Goal: Task Accomplishment & Management: Complete application form

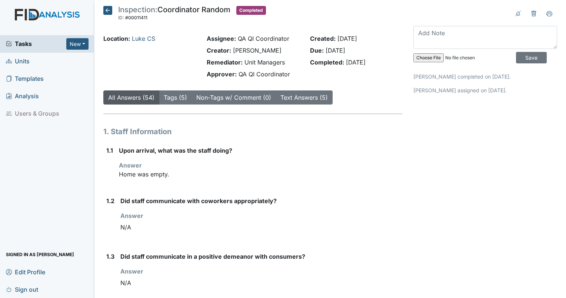
click at [23, 41] on span "Tasks" at bounding box center [36, 43] width 60 height 9
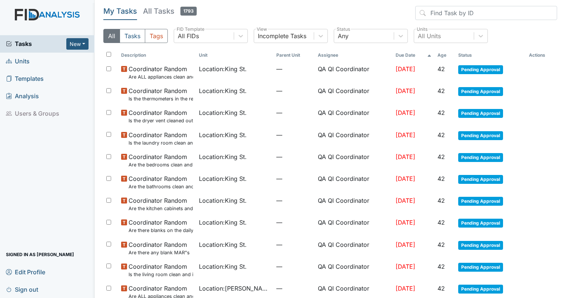
click at [28, 55] on link "Units" at bounding box center [47, 61] width 94 height 17
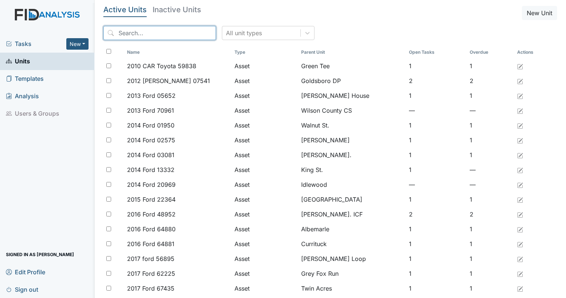
click at [181, 29] on input "search" at bounding box center [159, 33] width 113 height 14
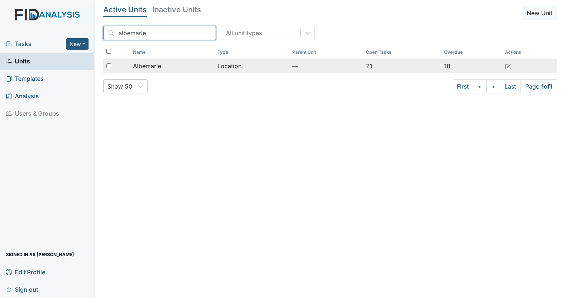
type input "albemarle"
click at [157, 66] on span "Albemarle" at bounding box center [147, 65] width 28 height 9
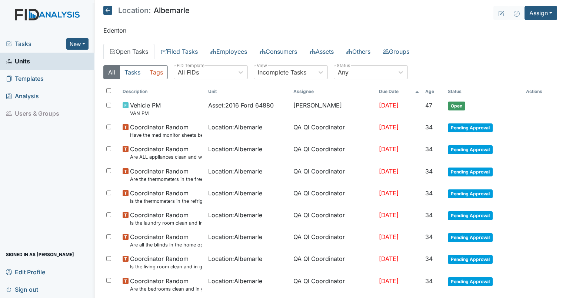
click at [22, 39] on span "Tasks" at bounding box center [36, 43] width 60 height 9
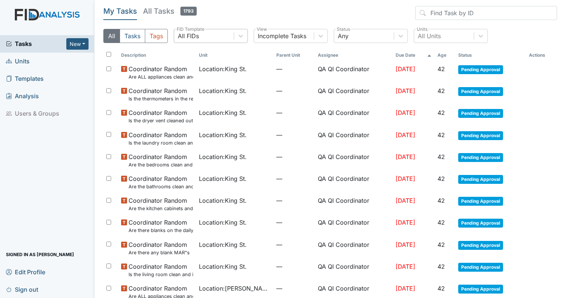
click at [219, 38] on div "All FIDs" at bounding box center [204, 35] width 60 height 13
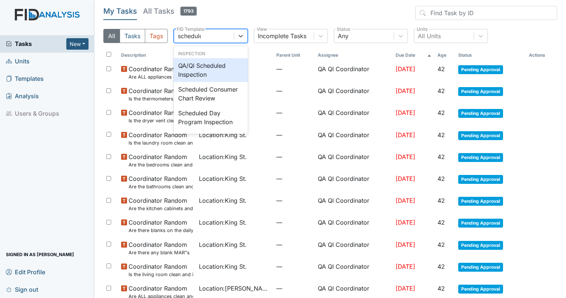
type input "scheduled"
click at [217, 77] on div "QA/QI Scheduled Inspection" at bounding box center [211, 70] width 74 height 24
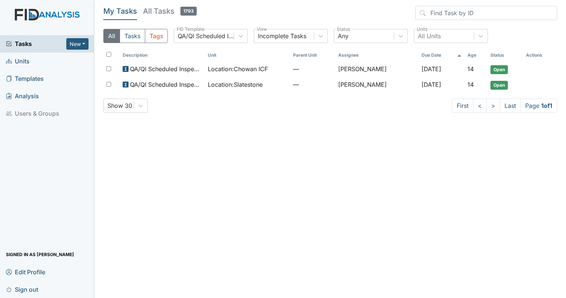
click at [30, 62] on link "Units" at bounding box center [47, 61] width 94 height 17
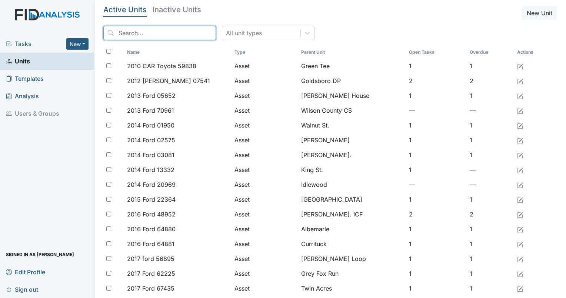
click at [166, 29] on input "search" at bounding box center [159, 33] width 113 height 14
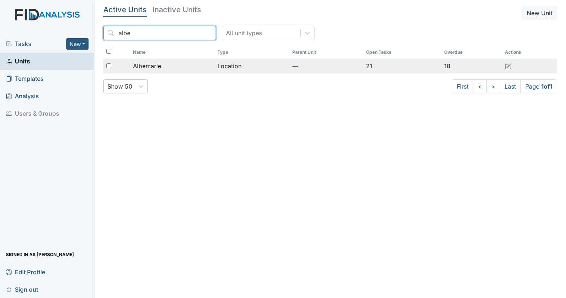
type input "albe"
click at [146, 69] on span "Albemarle" at bounding box center [147, 65] width 28 height 9
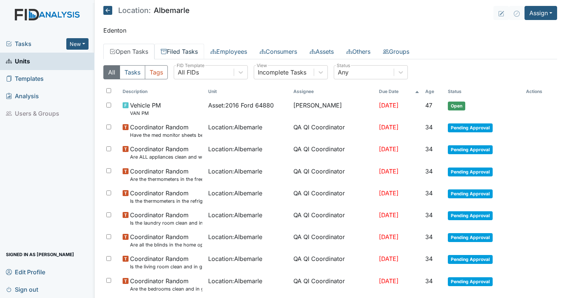
click at [188, 58] on link "Filed Tasks" at bounding box center [179, 52] width 50 height 16
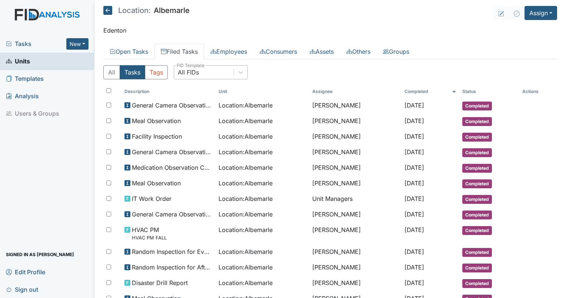
click at [195, 68] on div "All FIDs" at bounding box center [188, 72] width 21 height 9
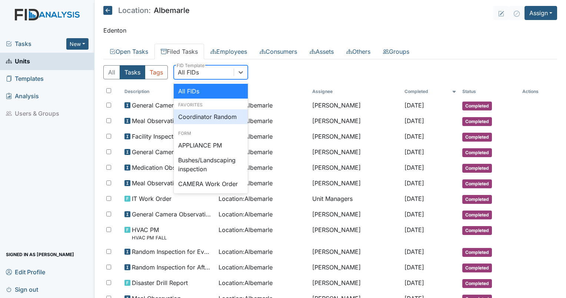
click at [201, 118] on div "Coordinator Random" at bounding box center [211, 116] width 74 height 15
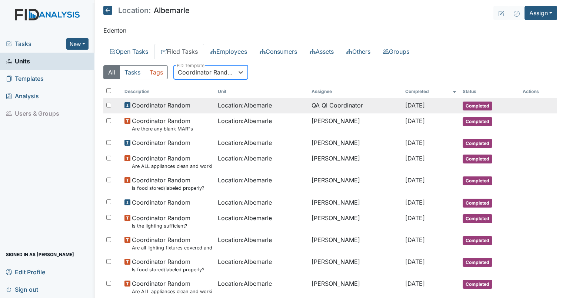
click at [231, 107] on span "Location : Albemarle" at bounding box center [245, 105] width 54 height 9
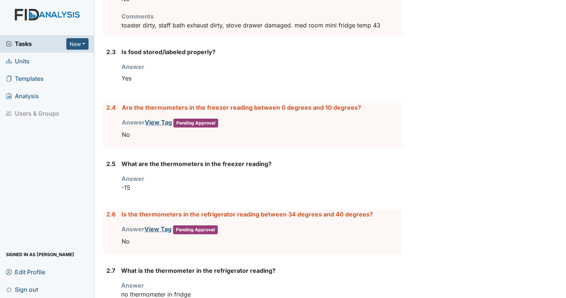
scroll to position [895, 0]
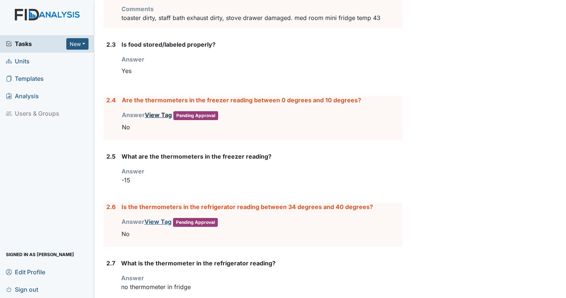
click at [156, 113] on link "View Tag" at bounding box center [158, 114] width 27 height 7
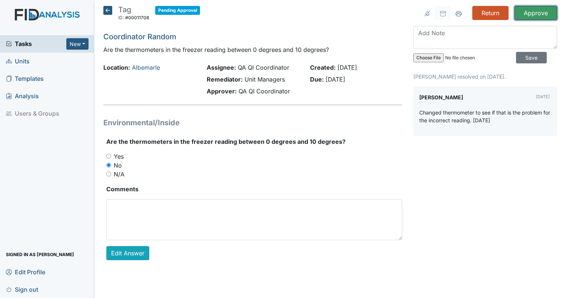
click at [529, 14] on input "Approve" at bounding box center [535, 13] width 43 height 14
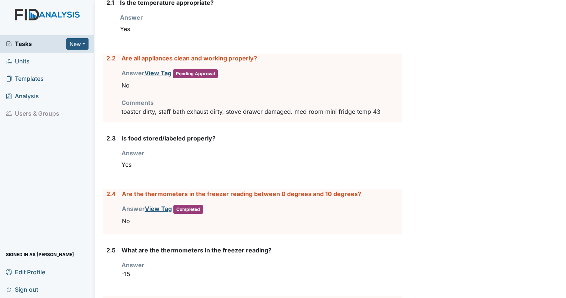
scroll to position [829, 0]
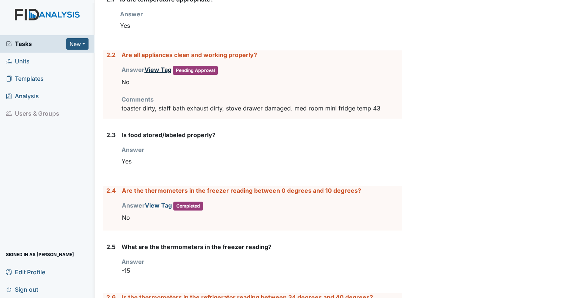
click at [161, 68] on link "View Tag" at bounding box center [157, 69] width 27 height 7
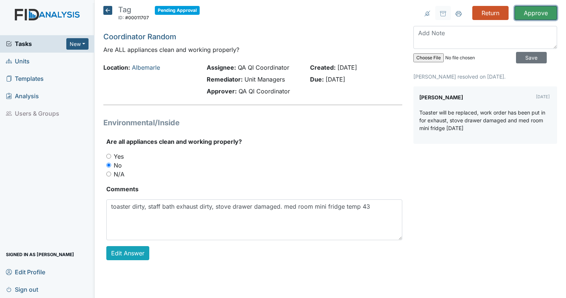
click at [537, 14] on input "Approve" at bounding box center [535, 13] width 43 height 14
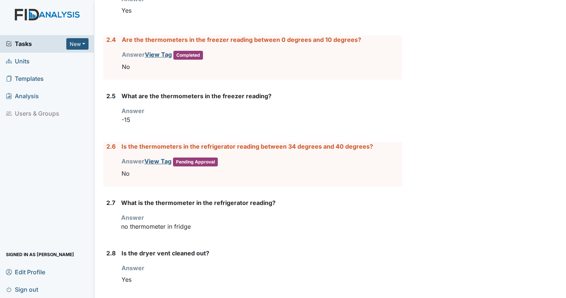
scroll to position [1014, 0]
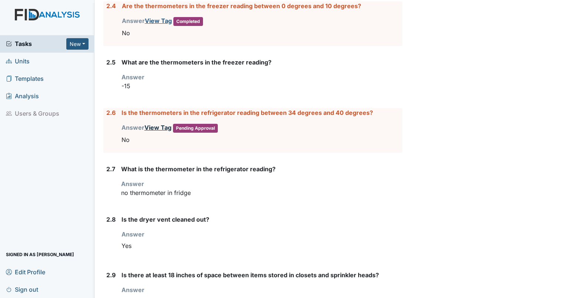
click at [164, 127] on div "Answer View Tag Pending Approval You must select one of the below options. No" at bounding box center [261, 135] width 281 height 24
click at [151, 127] on link "View Tag" at bounding box center [157, 127] width 27 height 7
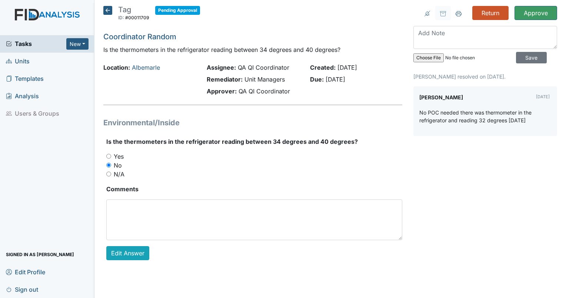
drag, startPoint x: 0, startPoint y: 0, endPoint x: 529, endPoint y: 22, distance: 529.2
click at [529, 22] on div "Return Approve Archive Task × Are you sure you want to archive this task? It wi…" at bounding box center [485, 139] width 155 height 266
click at [532, 19] on input "Approve" at bounding box center [535, 13] width 43 height 14
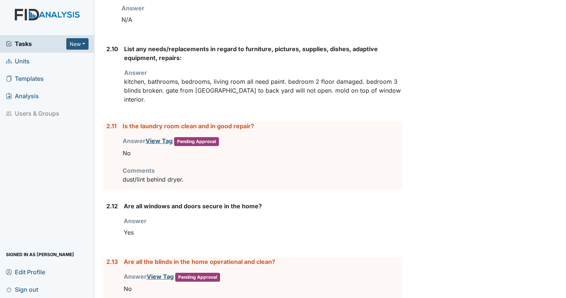
scroll to position [1348, 0]
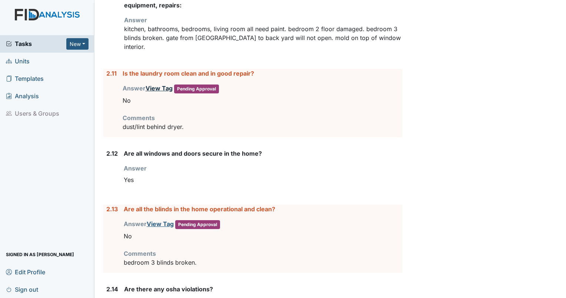
click at [156, 84] on link "View Tag" at bounding box center [159, 87] width 27 height 7
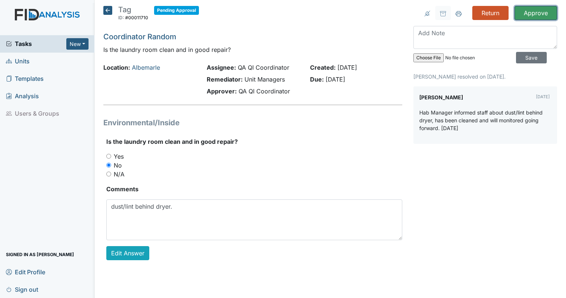
click at [538, 12] on input "Approve" at bounding box center [535, 13] width 43 height 14
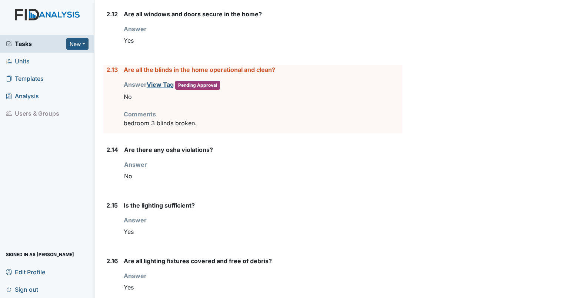
scroll to position [1483, 0]
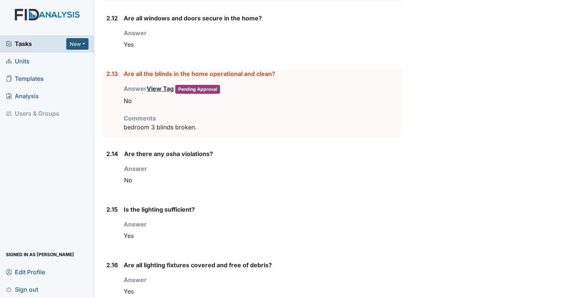
click at [161, 85] on link "View Tag" at bounding box center [160, 88] width 27 height 7
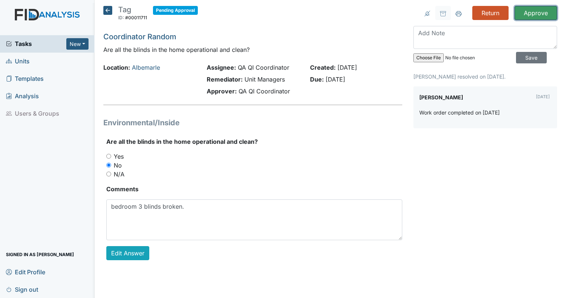
click at [538, 14] on input "Approve" at bounding box center [535, 13] width 43 height 14
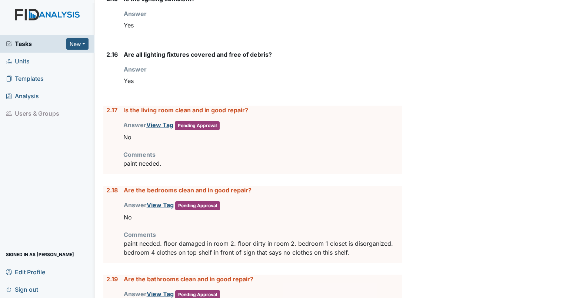
scroll to position [1697, 0]
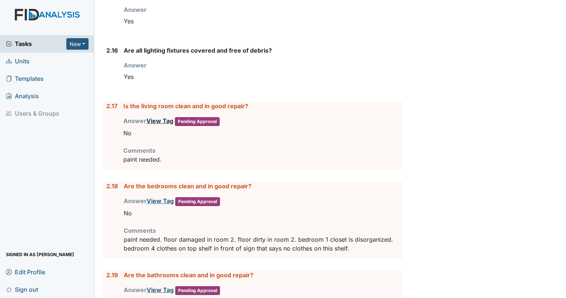
click at [164, 117] on link "View Tag" at bounding box center [159, 120] width 27 height 7
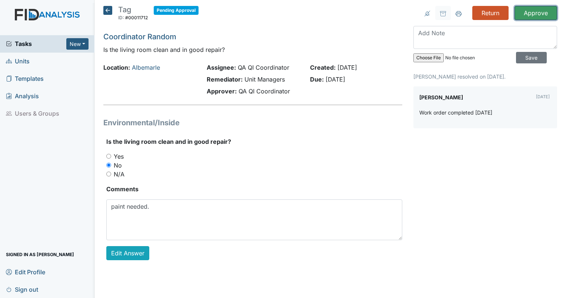
click at [540, 16] on input "Approve" at bounding box center [535, 13] width 43 height 14
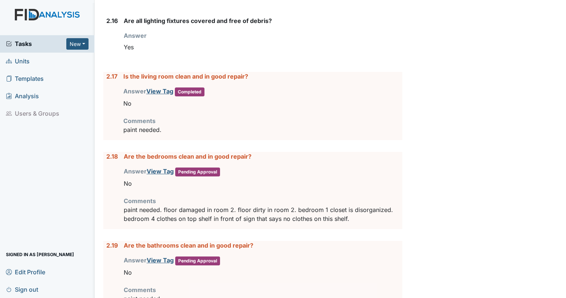
scroll to position [1757, 0]
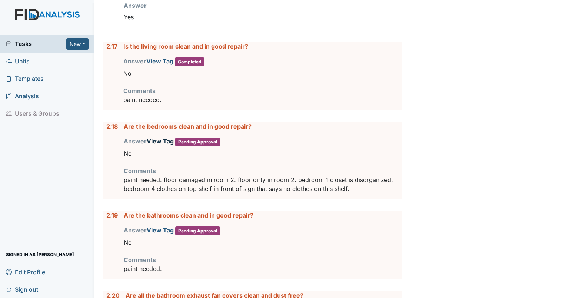
click at [158, 137] on link "View Tag" at bounding box center [160, 140] width 27 height 7
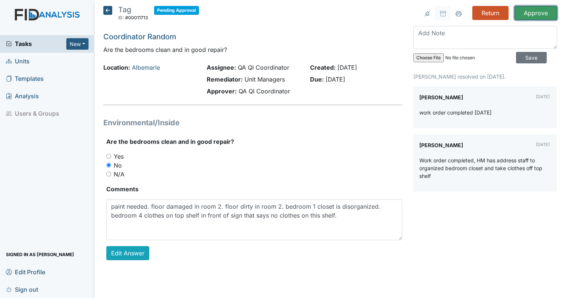
click at [524, 19] on input "Approve" at bounding box center [535, 13] width 43 height 14
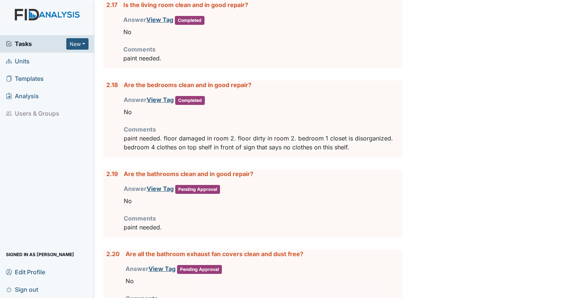
scroll to position [1803, 0]
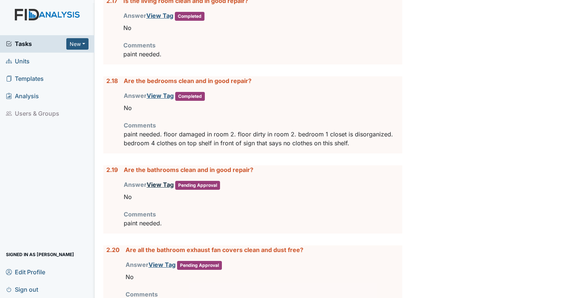
click at [154, 181] on link "View Tag" at bounding box center [160, 184] width 27 height 7
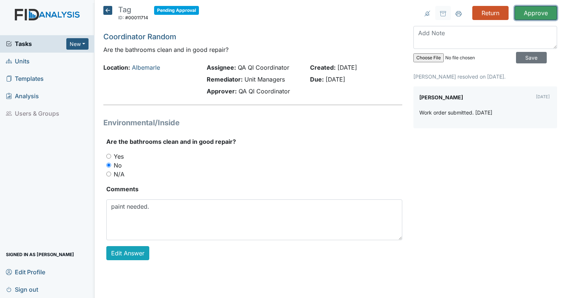
click at [534, 15] on input "Approve" at bounding box center [535, 13] width 43 height 14
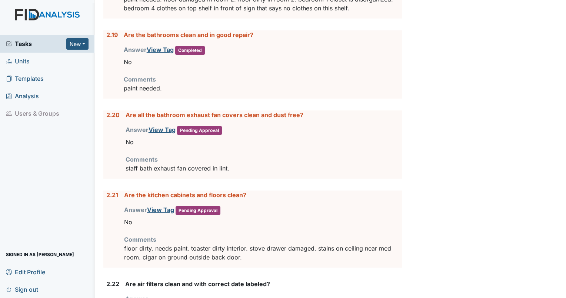
scroll to position [1926, 0]
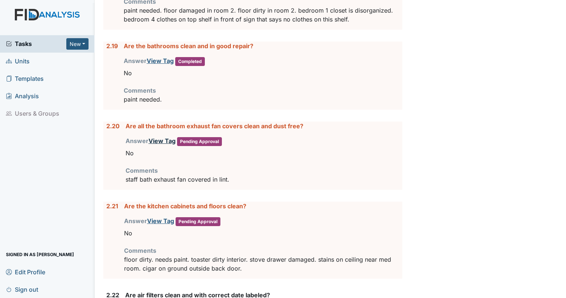
click at [162, 137] on link "View Tag" at bounding box center [161, 140] width 27 height 7
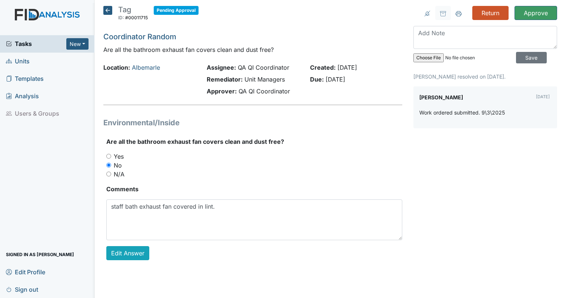
click at [530, 20] on div "Return Approve Archive Task × Are you sure you want to archive this task? It wi…" at bounding box center [485, 139] width 155 height 266
click at [540, 5] on main "Tag ID: #00011715 Pending Approval Autosaving... Coordinator Random Are all the…" at bounding box center [329, 149] width 471 height 298
click at [533, 15] on input "Approve" at bounding box center [535, 13] width 43 height 14
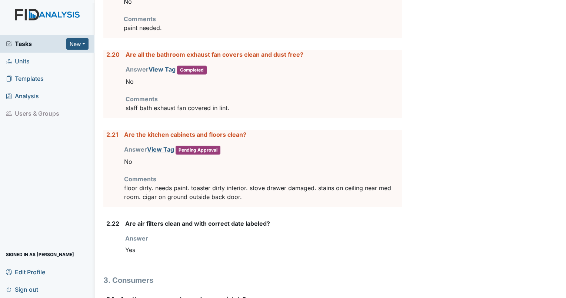
scroll to position [2016, 0]
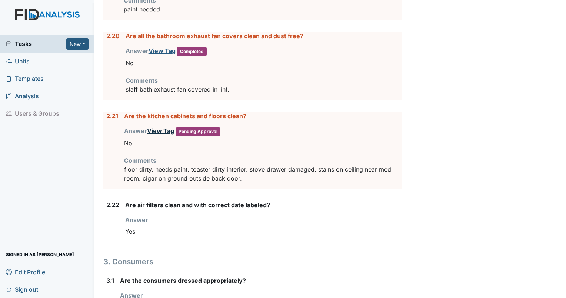
click at [159, 127] on link "View Tag" at bounding box center [160, 130] width 27 height 7
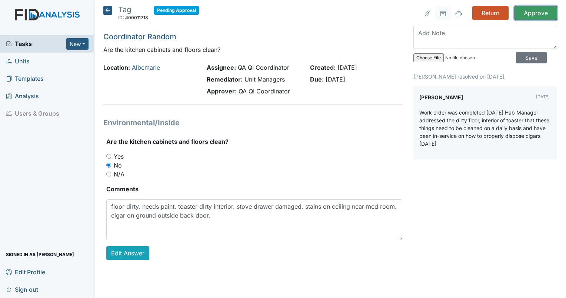
click at [532, 16] on input "Approve" at bounding box center [535, 13] width 43 height 14
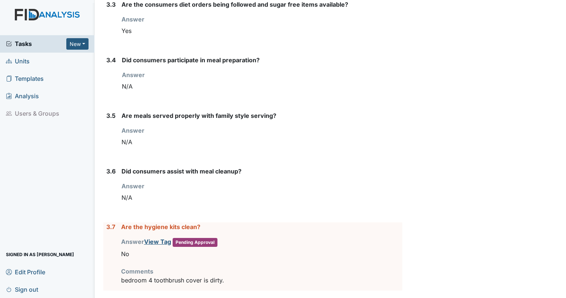
scroll to position [2486, 0]
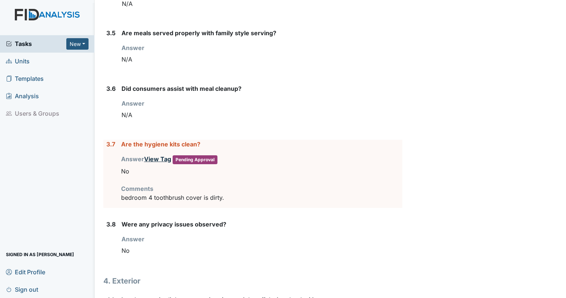
click at [153, 155] on link "View Tag" at bounding box center [157, 158] width 27 height 7
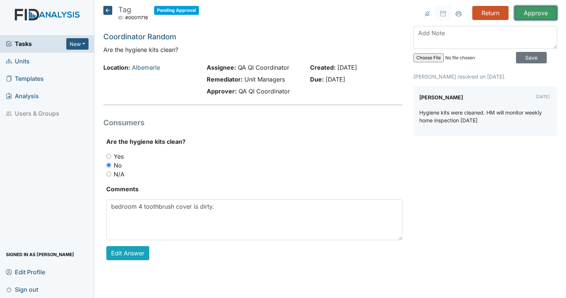
click at [543, 12] on input "Approve" at bounding box center [535, 13] width 43 height 14
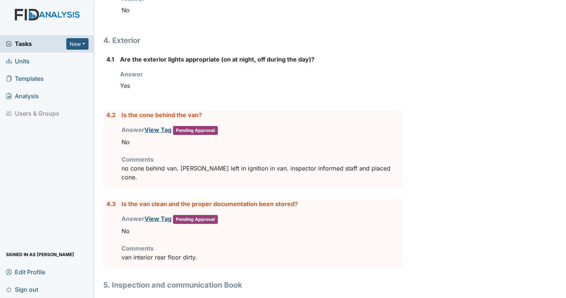
scroll to position [2733, 0]
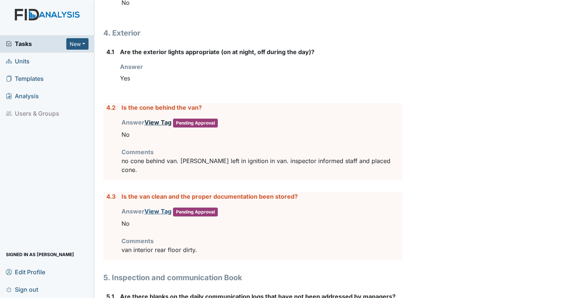
click at [157, 118] on link "View Tag" at bounding box center [157, 121] width 27 height 7
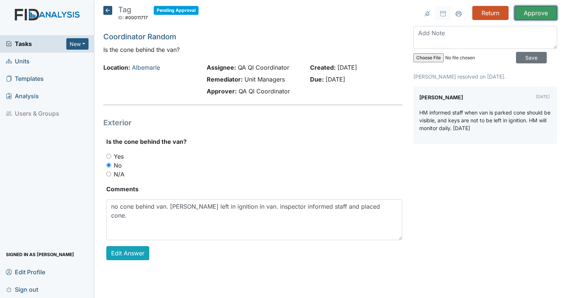
click at [531, 11] on input "Approve" at bounding box center [535, 13] width 43 height 14
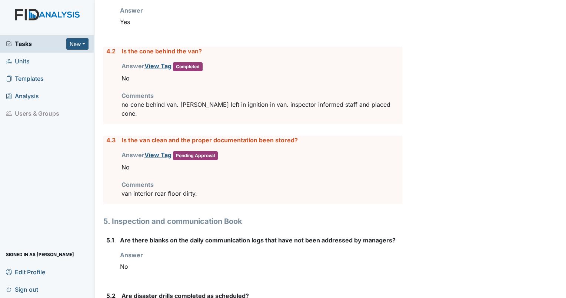
scroll to position [2809, 0]
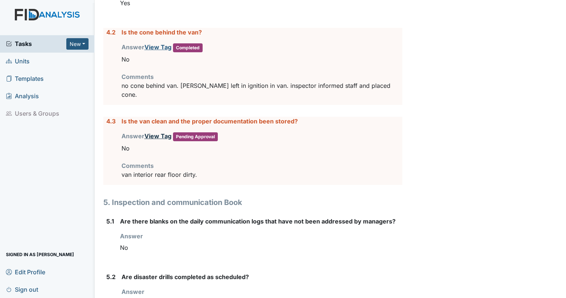
click at [155, 132] on link "View Tag" at bounding box center [157, 135] width 27 height 7
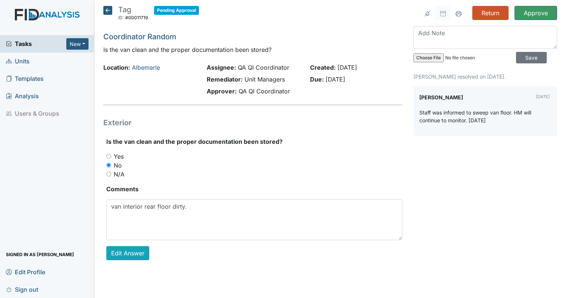
click at [109, 9] on icon at bounding box center [107, 10] width 9 height 9
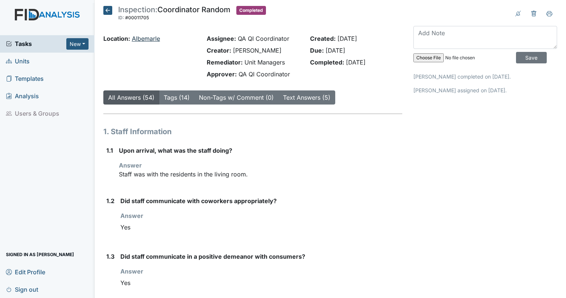
click at [144, 39] on link "Albemarle" at bounding box center [146, 38] width 28 height 7
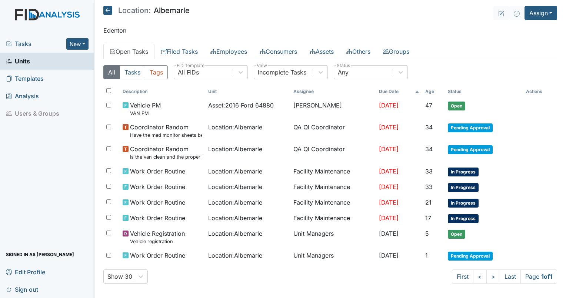
click at [533, 20] on main "Location: Albemarle Assign Assign Form Assign Inspection Assign Document Assign…" at bounding box center [329, 149] width 471 height 298
click at [534, 19] on button "Assign" at bounding box center [540, 13] width 33 height 14
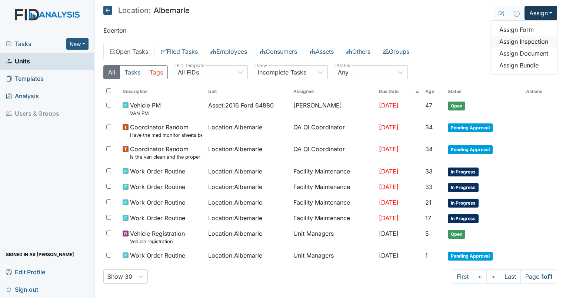
click at [524, 44] on link "Assign Inspection" at bounding box center [523, 42] width 67 height 12
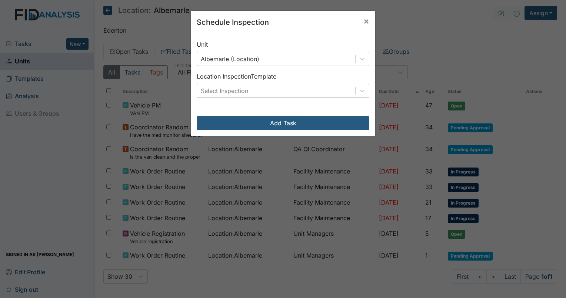
click at [234, 91] on div "Select Inspection" at bounding box center [224, 90] width 47 height 9
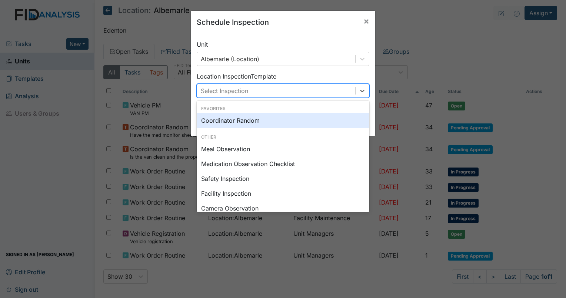
click at [236, 121] on div "Coordinator Random" at bounding box center [283, 120] width 173 height 15
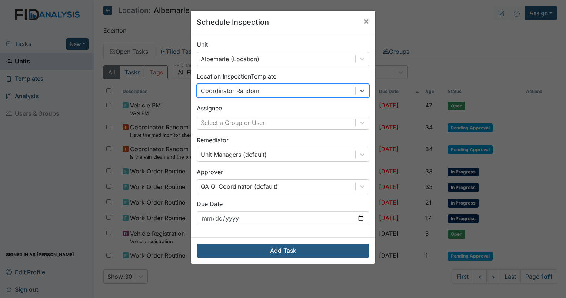
click at [241, 130] on div "Unit Albemarle (Location) Location Inspection Template option Coordinator Rando…" at bounding box center [283, 135] width 184 height 203
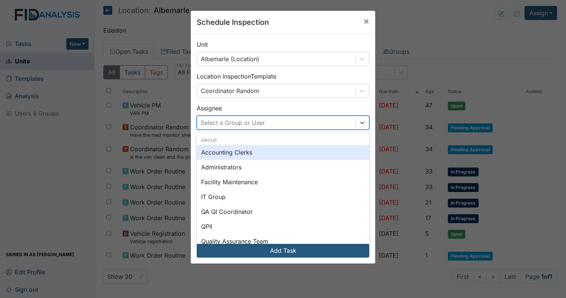
click at [238, 126] on div "Select a Group or User" at bounding box center [233, 122] width 64 height 9
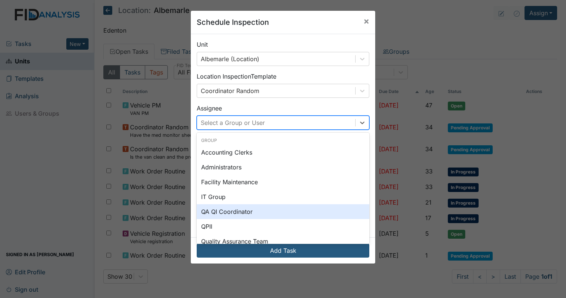
click at [233, 208] on div "QA QI Coordinator" at bounding box center [283, 211] width 173 height 15
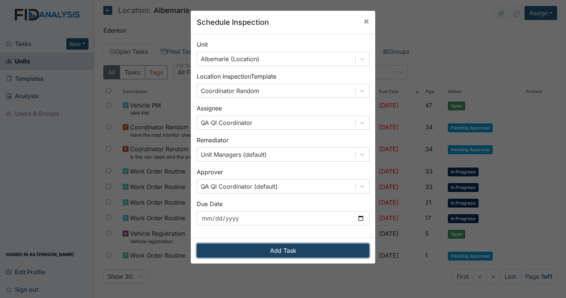
click at [260, 246] on button "Add Task" at bounding box center [283, 250] width 173 height 14
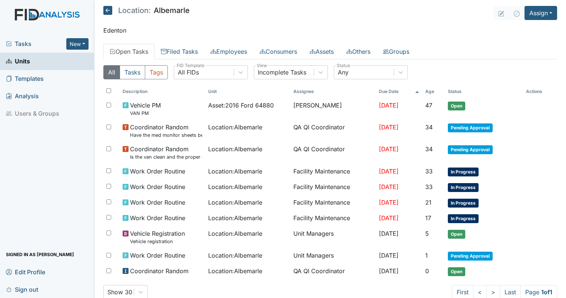
click at [16, 47] on span "Tasks" at bounding box center [36, 43] width 60 height 9
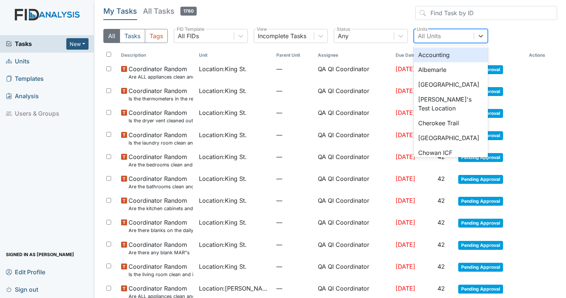
click at [427, 39] on div "All Units" at bounding box center [429, 35] width 23 height 9
click at [430, 67] on div "Albemarle" at bounding box center [451, 69] width 74 height 15
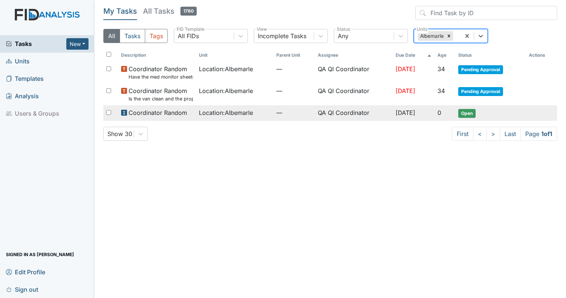
click at [333, 115] on td "QA QI Coordinator" at bounding box center [354, 113] width 78 height 16
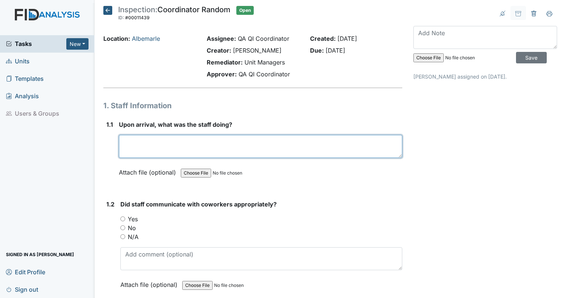
click at [168, 144] on textarea at bounding box center [260, 146] width 283 height 23
type textarea "home was empty."
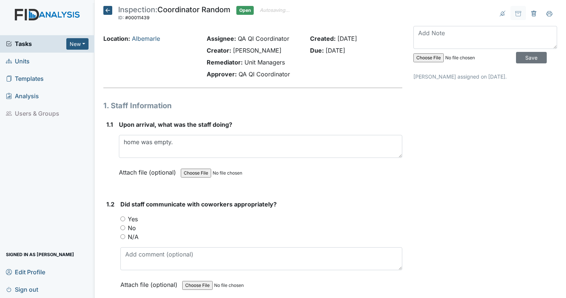
click at [123, 235] on input "N/A" at bounding box center [122, 236] width 5 height 5
radio input "true"
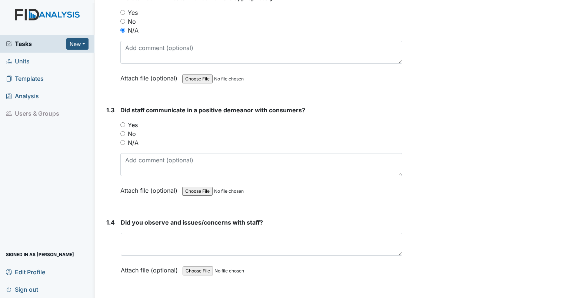
scroll to position [238, 0]
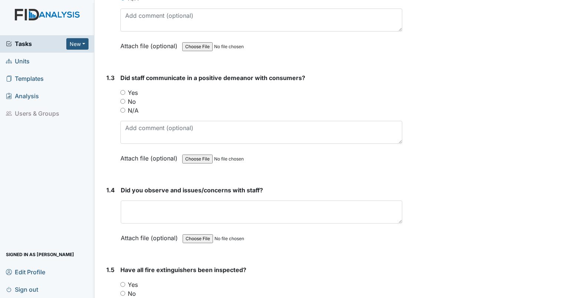
click at [122, 108] on input "N/A" at bounding box center [122, 110] width 5 height 5
radio input "true"
click at [145, 191] on span "Did you observe and issues/concerns with staff?" at bounding box center [192, 189] width 142 height 7
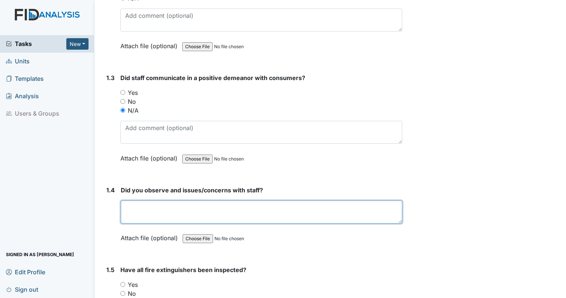
click at [148, 207] on textarea at bounding box center [261, 211] width 281 height 23
type textarea "none"
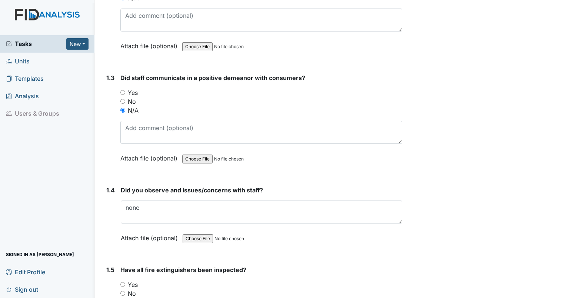
click at [122, 283] on input "Yes" at bounding box center [122, 284] width 5 height 5
radio input "true"
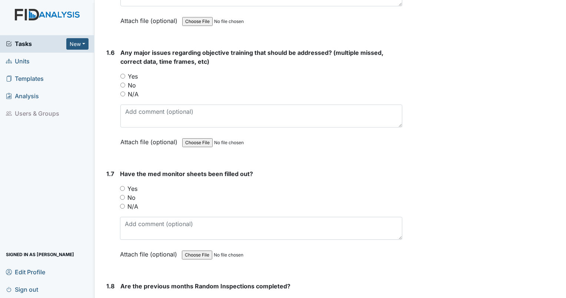
scroll to position [607, 0]
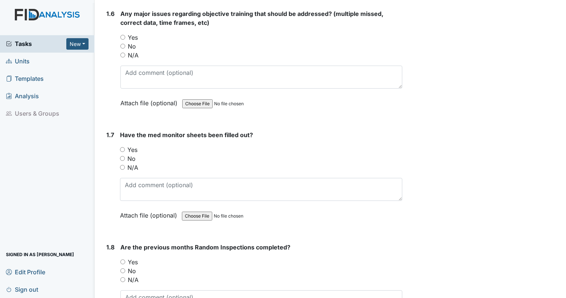
click at [121, 44] on input "No" at bounding box center [122, 46] width 5 height 5
radio input "true"
click at [123, 165] on input "N/A" at bounding box center [122, 167] width 5 height 5
radio input "true"
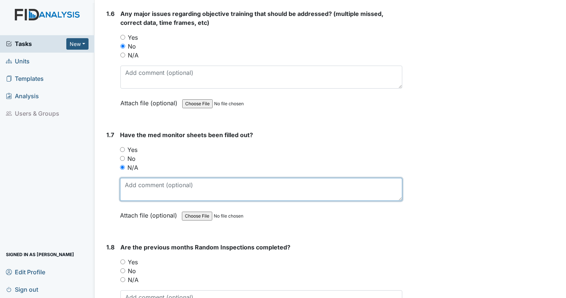
click at [133, 183] on textarea at bounding box center [261, 189] width 282 height 23
type textarea "could not get into med room."
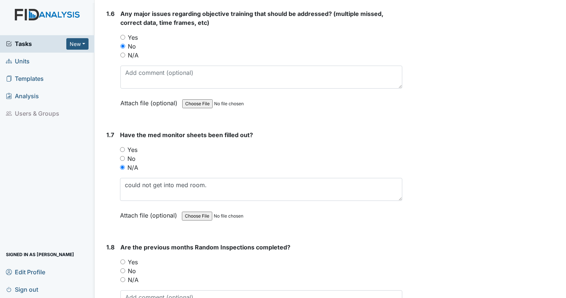
click at [119, 258] on div "1.8 Are the previous months Random Inspections completed? You must select one o…" at bounding box center [252, 293] width 299 height 100
click at [120, 259] on input "Yes" at bounding box center [122, 261] width 5 height 5
radio input "true"
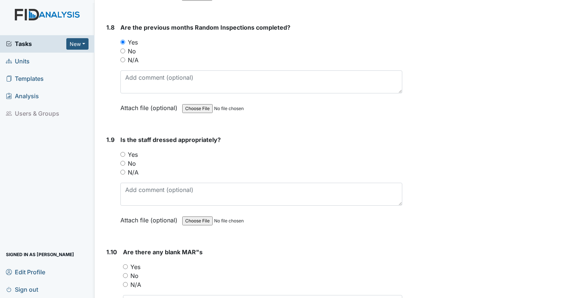
scroll to position [871, 0]
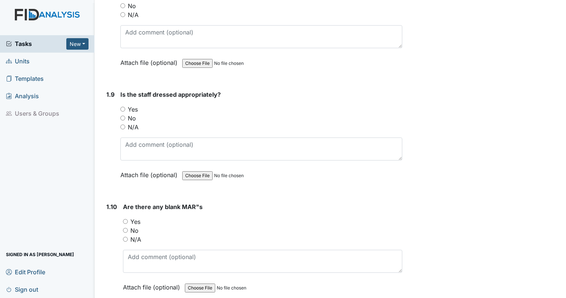
click at [124, 118] on div "No" at bounding box center [261, 118] width 282 height 9
click at [123, 124] on input "N/A" at bounding box center [122, 126] width 5 height 5
radio input "true"
click at [126, 226] on div "No" at bounding box center [262, 230] width 279 height 9
click at [123, 228] on input "No" at bounding box center [125, 230] width 5 height 5
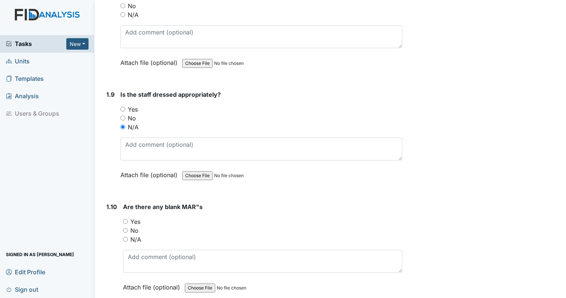
radio input "true"
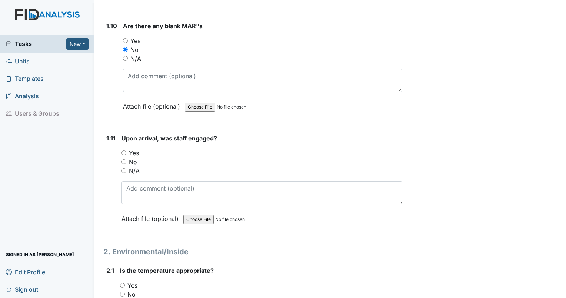
scroll to position [1071, 0]
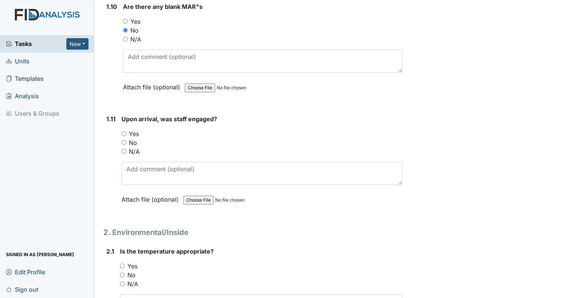
click at [123, 149] on input "N/A" at bounding box center [123, 151] width 5 height 5
radio input "true"
click at [121, 263] on input "Yes" at bounding box center [122, 265] width 5 height 5
radio input "true"
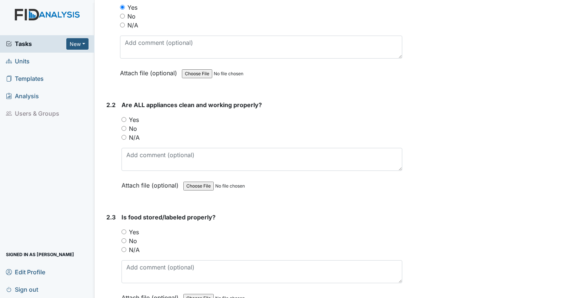
scroll to position [1342, 0]
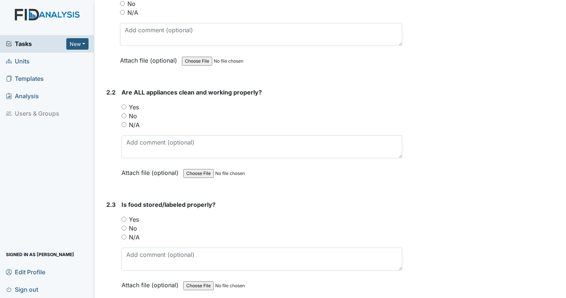
click at [124, 104] on input "Yes" at bounding box center [123, 106] width 5 height 5
radio input "true"
click at [124, 226] on input "No" at bounding box center [123, 228] width 5 height 5
radio input "true"
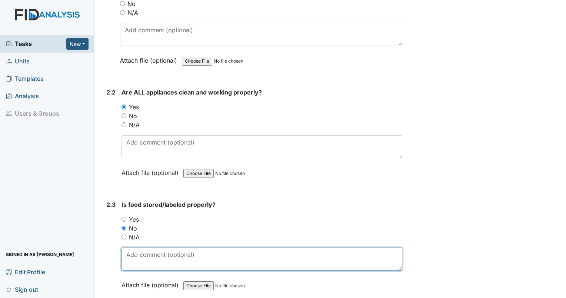
click at [133, 247] on textarea at bounding box center [261, 258] width 281 height 23
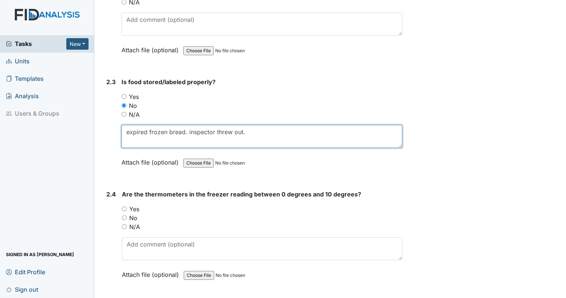
scroll to position [1472, 0]
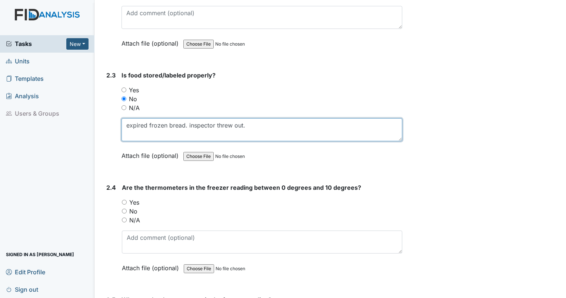
type textarea "expired frozen bread. inspector threw out."
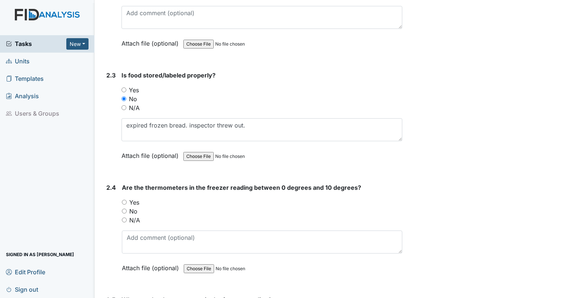
click at [123, 200] on input "Yes" at bounding box center [124, 202] width 5 height 5
radio input "true"
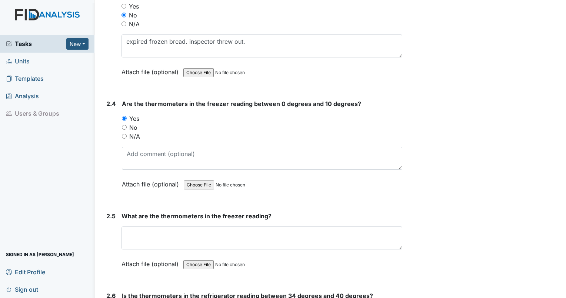
scroll to position [1562, 0]
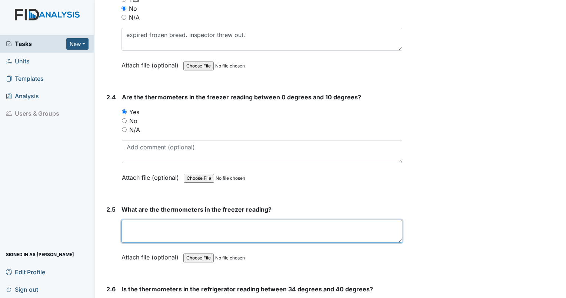
click at [238, 220] on textarea at bounding box center [261, 231] width 281 height 23
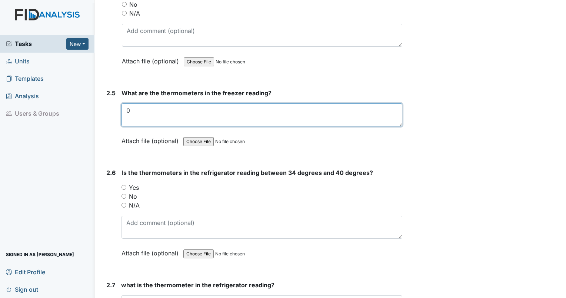
scroll to position [1710, 0]
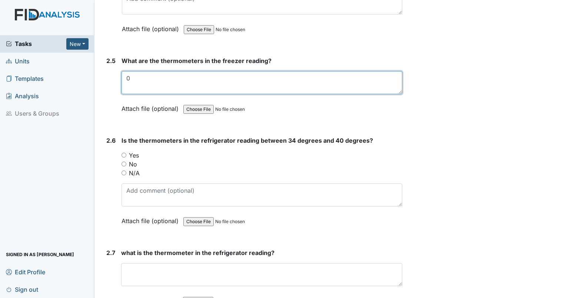
type textarea "0"
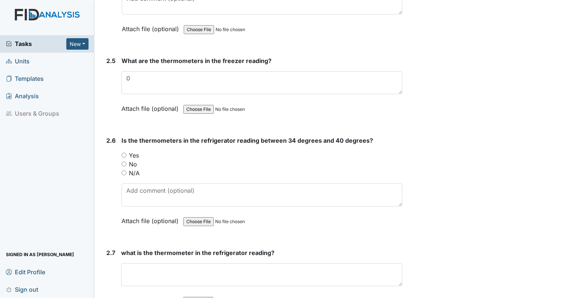
click at [124, 153] on input "Yes" at bounding box center [123, 155] width 5 height 5
radio input "true"
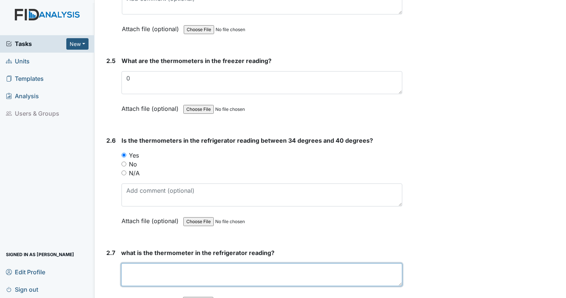
click at [157, 274] on textarea at bounding box center [261, 274] width 281 height 23
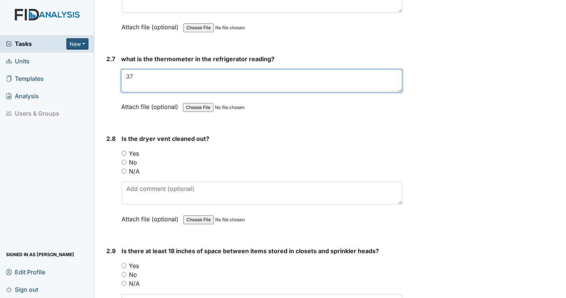
scroll to position [1930, 0]
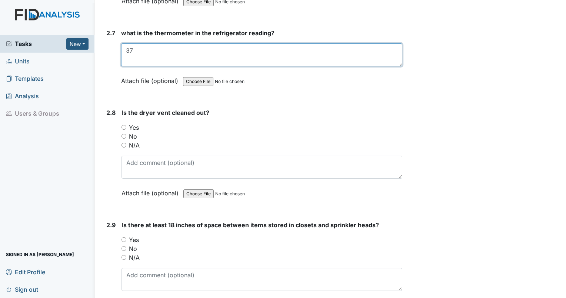
type textarea "37"
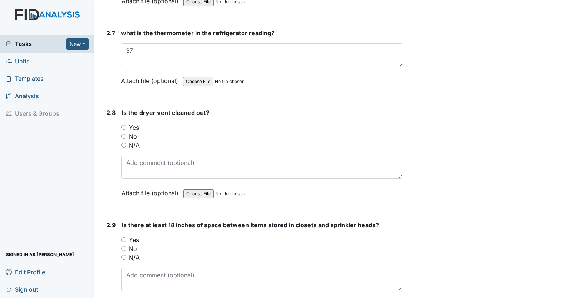
click at [125, 125] on input "Yes" at bounding box center [123, 127] width 5 height 5
radio input "true"
click at [122, 237] on input "Yes" at bounding box center [123, 239] width 5 height 5
radio input "true"
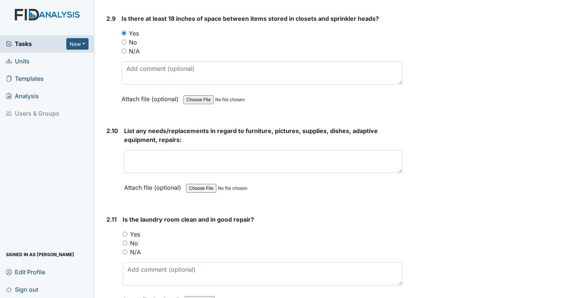
scroll to position [2156, 0]
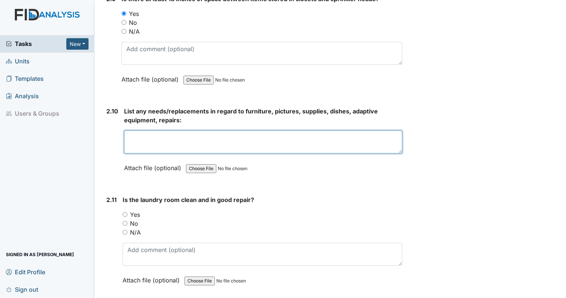
click at [337, 130] on textarea at bounding box center [263, 141] width 278 height 23
type textarea "ant hills in yard"
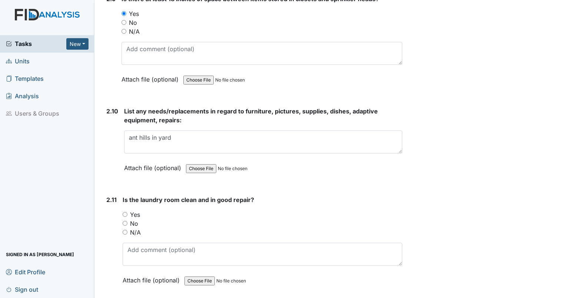
click at [125, 212] on input "Yes" at bounding box center [125, 214] width 5 height 5
radio input "true"
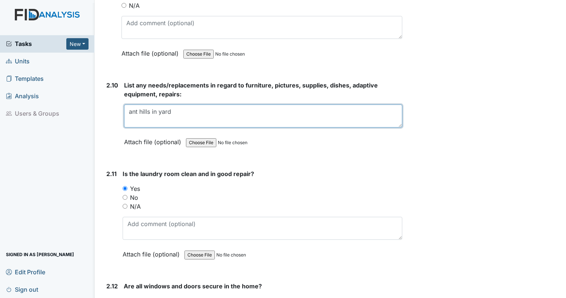
click at [128, 104] on textarea "ant hills in yard" at bounding box center [263, 115] width 278 height 23
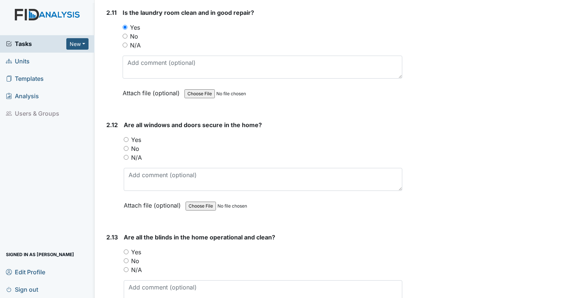
scroll to position [2375, 0]
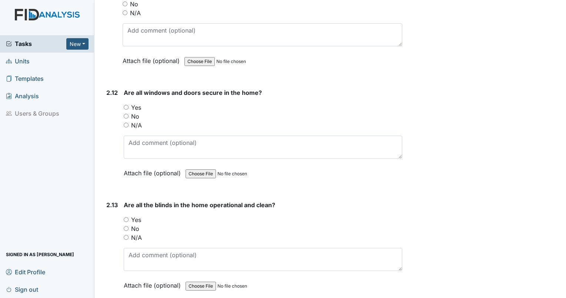
type textarea "large ant hills in yard"
click at [125, 105] on input "Yes" at bounding box center [126, 107] width 5 height 5
radio input "true"
click at [126, 226] on input "No" at bounding box center [126, 228] width 5 height 5
radio input "true"
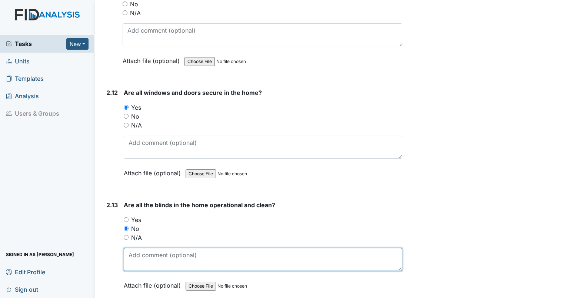
click at [139, 249] on textarea at bounding box center [263, 259] width 278 height 23
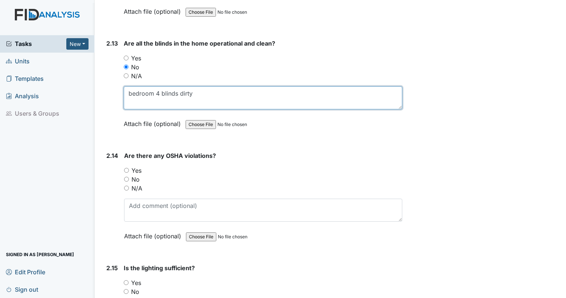
scroll to position [2608, 0]
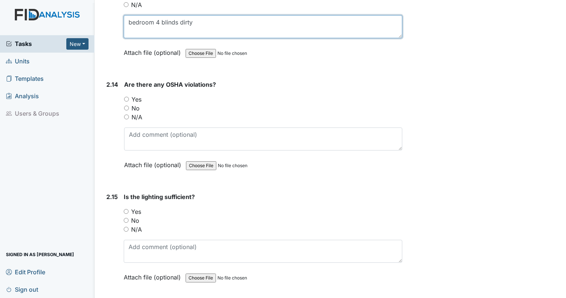
type textarea "bedroom 4 blinds dirty"
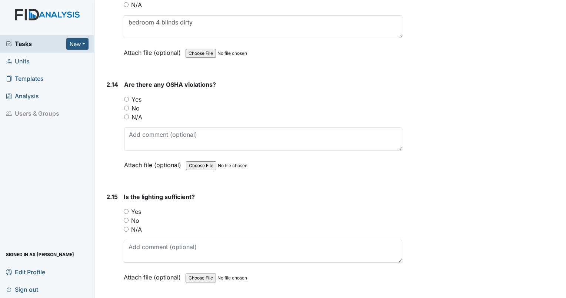
click at [126, 106] on input "No" at bounding box center [126, 108] width 5 height 5
radio input "true"
click at [125, 209] on input "Yes" at bounding box center [126, 211] width 5 height 5
radio input "true"
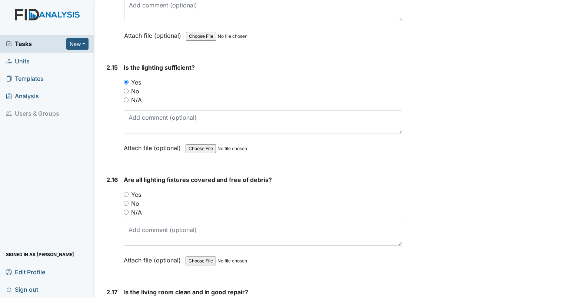
scroll to position [2775, 0]
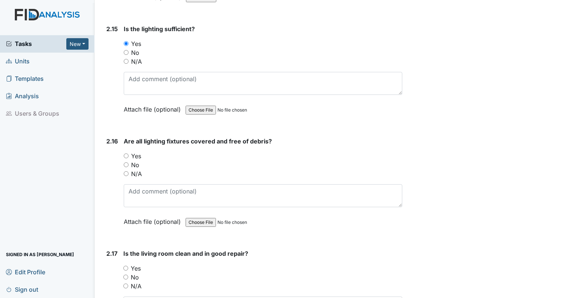
click at [126, 160] on div "No" at bounding box center [263, 164] width 278 height 9
click at [125, 162] on input "No" at bounding box center [126, 164] width 5 height 5
radio input "true"
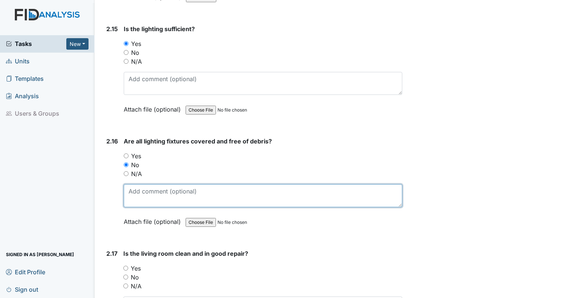
click at [143, 185] on textarea at bounding box center [263, 195] width 278 height 23
type textarea "dead bugs in light dome covers."
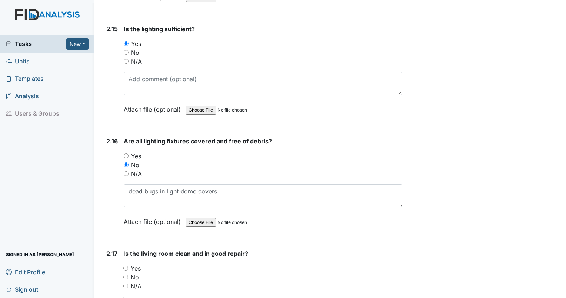
click at [126, 265] on input "Yes" at bounding box center [125, 267] width 5 height 5
radio input "true"
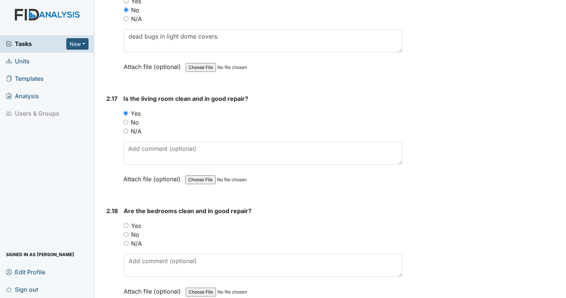
scroll to position [2943, 0]
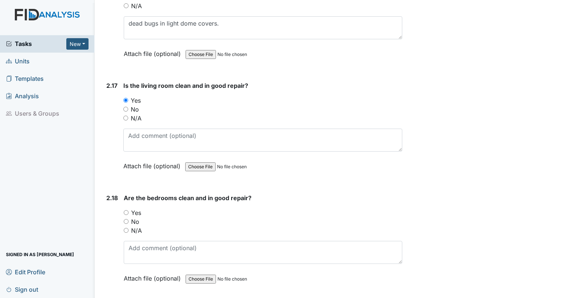
click at [126, 210] on input "Yes" at bounding box center [126, 212] width 5 height 5
radio input "true"
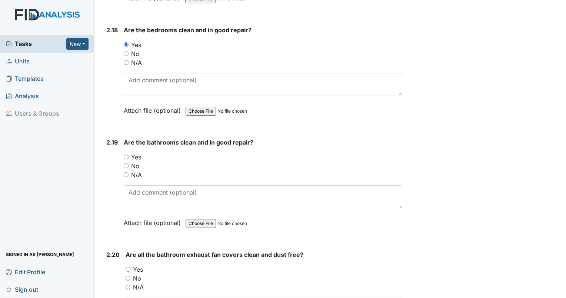
scroll to position [3117, 0]
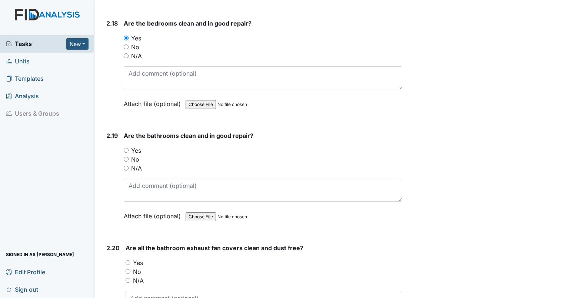
click at [124, 148] on input "Yes" at bounding box center [126, 150] width 5 height 5
radio input "true"
click at [128, 260] on input "Yes" at bounding box center [128, 262] width 5 height 5
radio input "true"
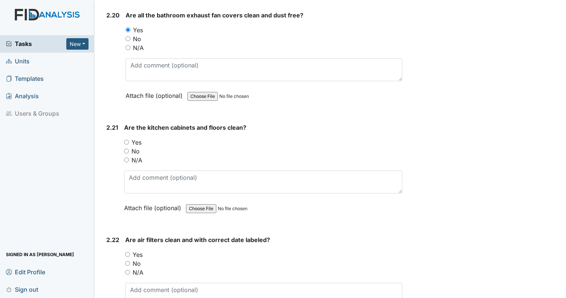
scroll to position [3382, 0]
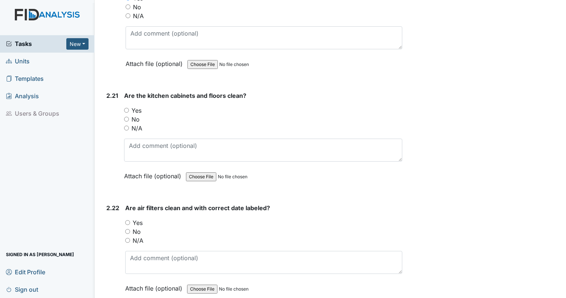
click at [124, 108] on input "Yes" at bounding box center [126, 110] width 5 height 5
radio input "true"
click at [127, 220] on input "Yes" at bounding box center [127, 222] width 5 height 5
radio input "true"
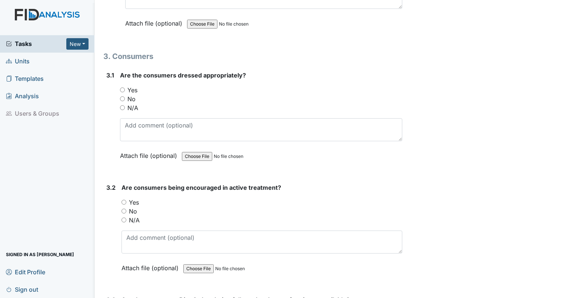
scroll to position [3660, 0]
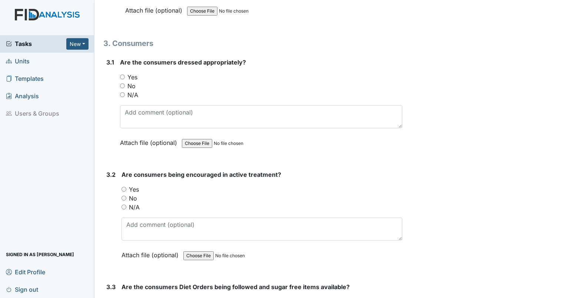
click at [124, 92] on input "N/A" at bounding box center [122, 94] width 5 height 5
radio input "true"
click at [124, 204] on input "N/A" at bounding box center [123, 206] width 5 height 5
radio input "true"
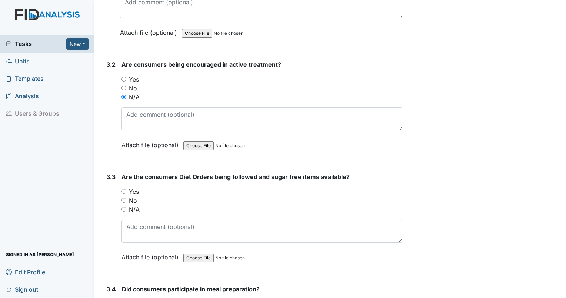
scroll to position [3814, 0]
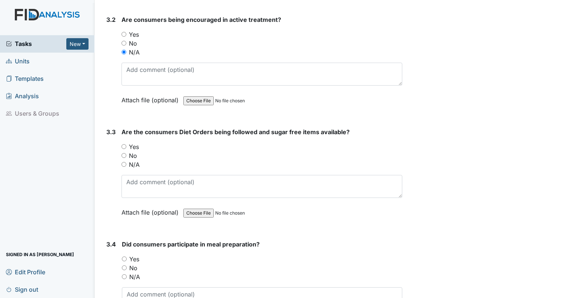
click at [124, 162] on input "N/A" at bounding box center [123, 164] width 5 height 5
radio input "true"
click at [123, 144] on input "Yes" at bounding box center [123, 146] width 5 height 5
radio input "true"
click at [129, 272] on label "N/A" at bounding box center [134, 276] width 11 height 9
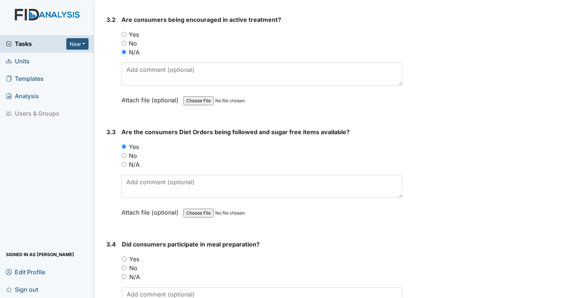
click at [127, 274] on input "N/A" at bounding box center [124, 276] width 5 height 5
radio input "true"
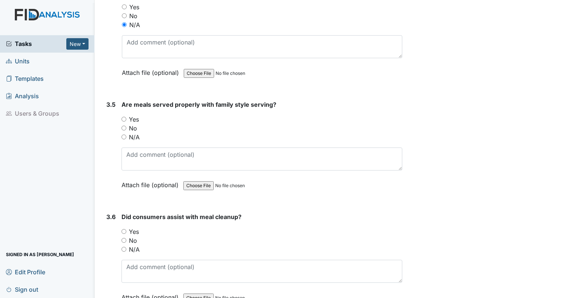
scroll to position [4073, 0]
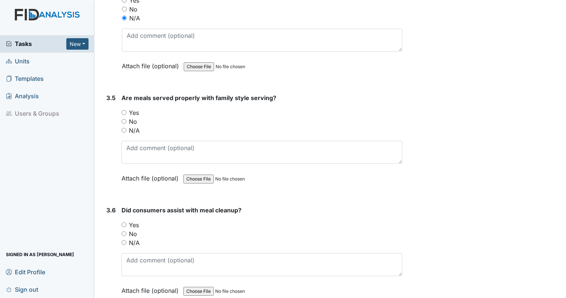
click at [124, 128] on input "N/A" at bounding box center [123, 130] width 5 height 5
radio input "true"
click at [123, 238] on div "N/A" at bounding box center [261, 242] width 281 height 9
click at [123, 240] on input "N/A" at bounding box center [123, 242] width 5 height 5
radio input "true"
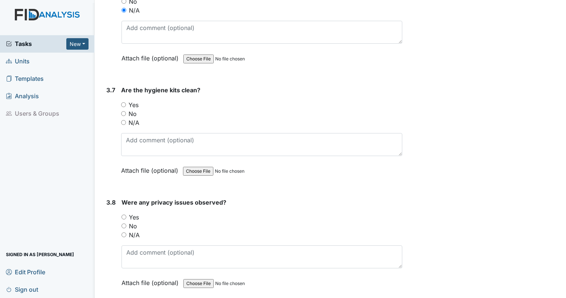
scroll to position [4312, 0]
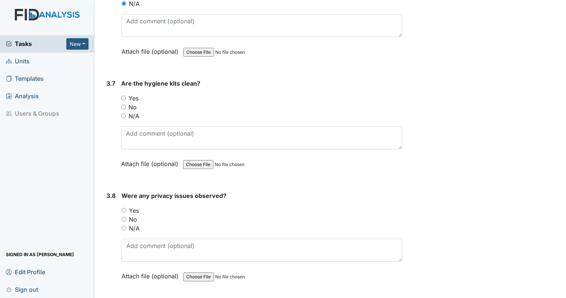
click at [123, 96] on input "Yes" at bounding box center [123, 98] width 5 height 5
radio input "true"
click at [123, 217] on input "No" at bounding box center [123, 219] width 5 height 5
radio input "true"
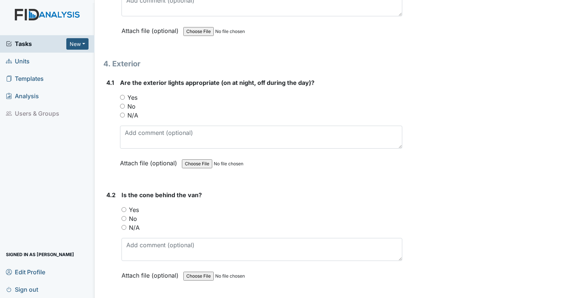
scroll to position [4563, 0]
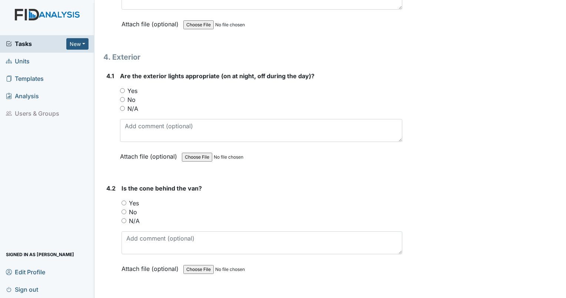
click at [121, 88] on input "Yes" at bounding box center [122, 90] width 5 height 5
radio input "true"
click at [126, 218] on input "N/A" at bounding box center [123, 220] width 5 height 5
radio input "true"
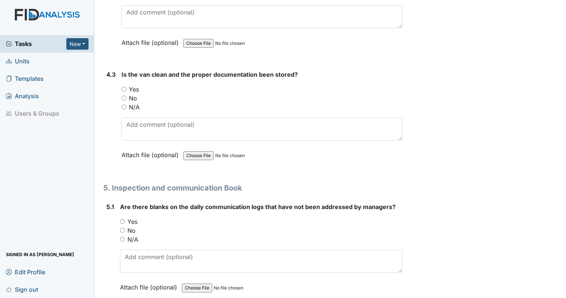
scroll to position [4796, 0]
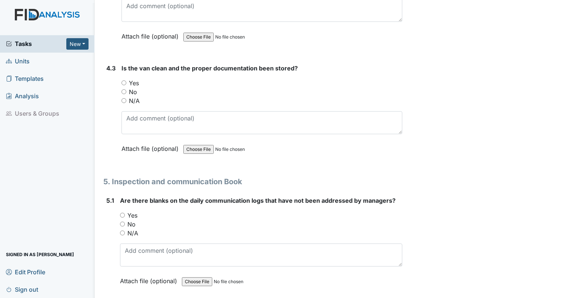
click at [125, 98] on input "N/A" at bounding box center [123, 100] width 5 height 5
radio input "true"
click at [121, 221] on input "No" at bounding box center [122, 223] width 5 height 5
radio input "true"
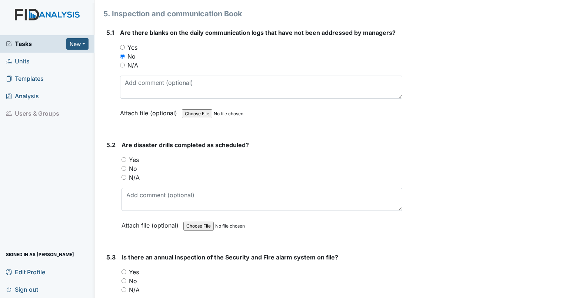
scroll to position [5028, 0]
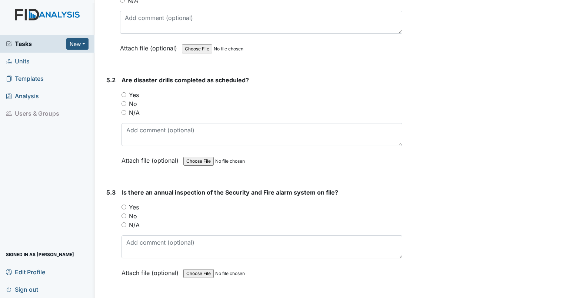
click at [123, 92] on input "Yes" at bounding box center [123, 94] width 5 height 5
radio input "true"
click at [123, 204] on input "Yes" at bounding box center [123, 206] width 5 height 5
radio input "true"
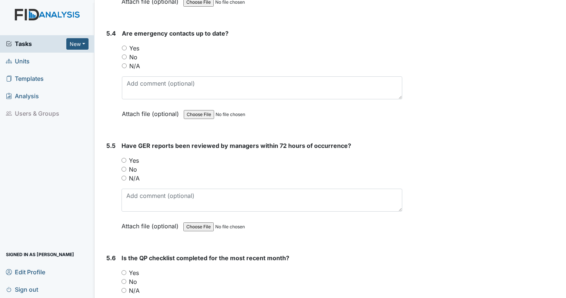
scroll to position [5305, 0]
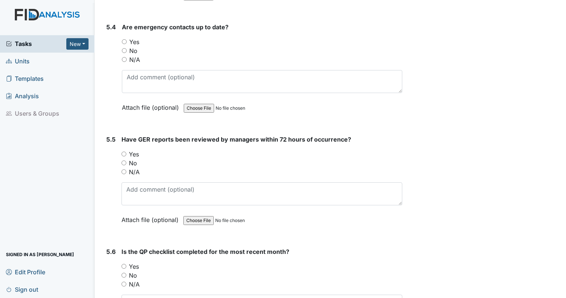
click at [126, 39] on input "Yes" at bounding box center [124, 41] width 5 height 5
radio input "true"
click at [123, 151] on input "Yes" at bounding box center [123, 153] width 5 height 5
radio input "true"
click at [124, 264] on input "Yes" at bounding box center [123, 266] width 5 height 5
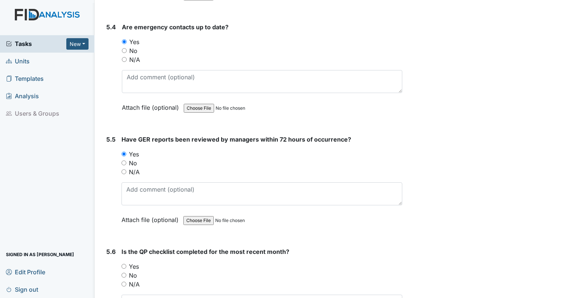
radio input "true"
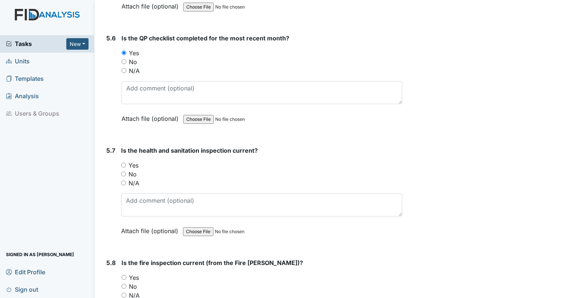
scroll to position [5583, 0]
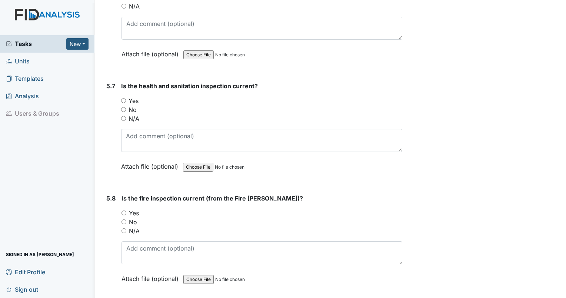
click at [123, 98] on input "Yes" at bounding box center [123, 100] width 5 height 5
radio input "true"
click at [124, 210] on input "Yes" at bounding box center [123, 212] width 5 height 5
radio input "true"
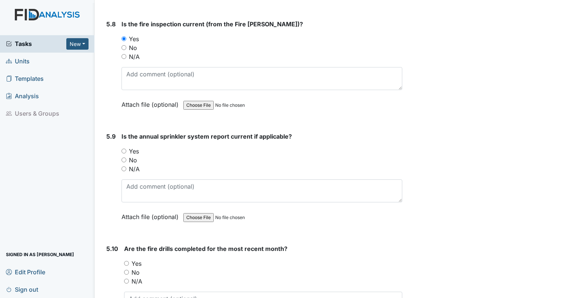
scroll to position [5783, 0]
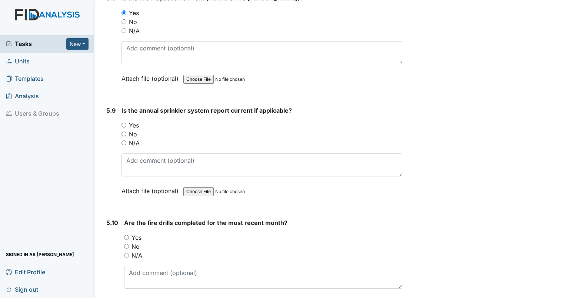
click at [123, 123] on input "Yes" at bounding box center [123, 125] width 5 height 5
radio input "true"
click at [126, 233] on div "Yes" at bounding box center [263, 237] width 278 height 9
click at [128, 233] on div "Yes" at bounding box center [263, 237] width 278 height 9
click at [124, 235] on input "Yes" at bounding box center [126, 237] width 5 height 5
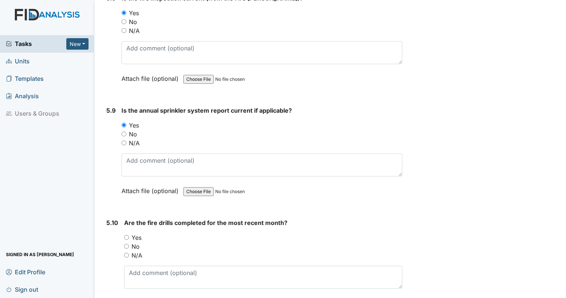
radio input "true"
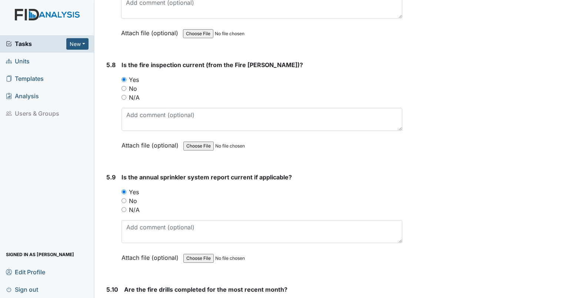
scroll to position [5815, 0]
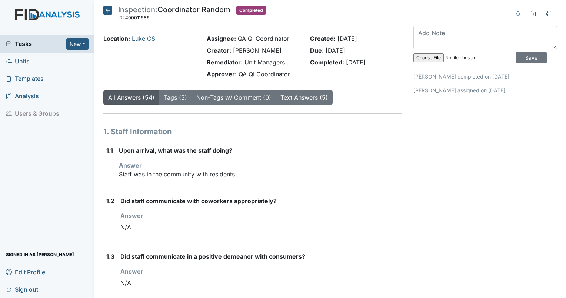
scroll to position [879, 0]
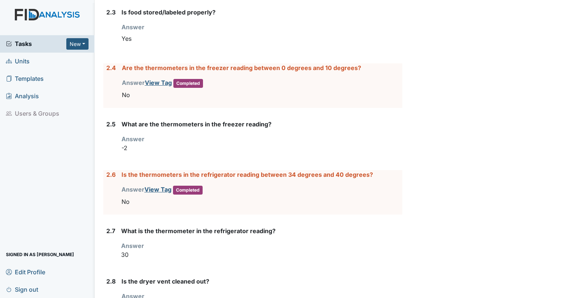
click at [24, 58] on span "Units" at bounding box center [18, 61] width 24 height 11
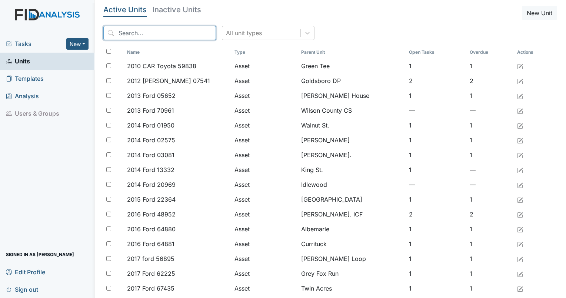
click at [144, 31] on input "search" at bounding box center [159, 33] width 113 height 14
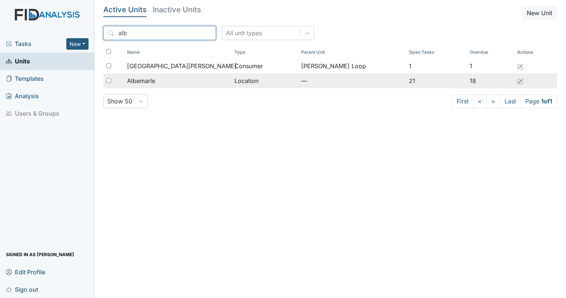
type input "alb"
click at [140, 79] on span "Albemarle" at bounding box center [141, 80] width 28 height 9
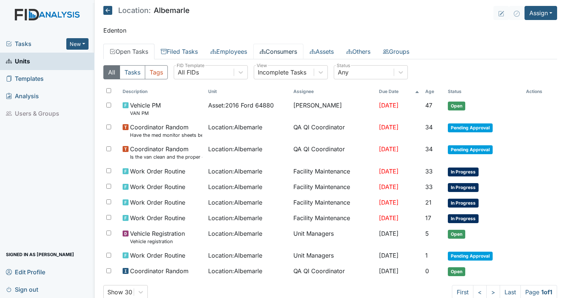
click at [282, 47] on link "Consumers" at bounding box center [278, 52] width 50 height 16
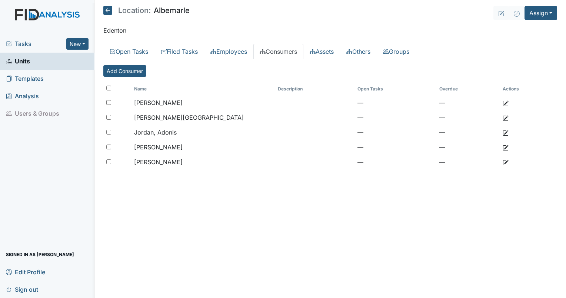
click at [282, 47] on link "Consumers" at bounding box center [278, 52] width 50 height 16
click at [188, 54] on link "Filed Tasks" at bounding box center [179, 52] width 50 height 16
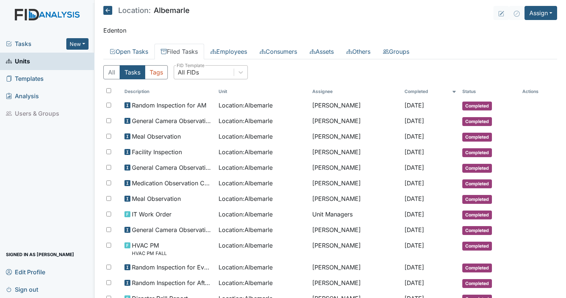
click at [198, 73] on div "All FIDs" at bounding box center [188, 72] width 21 height 9
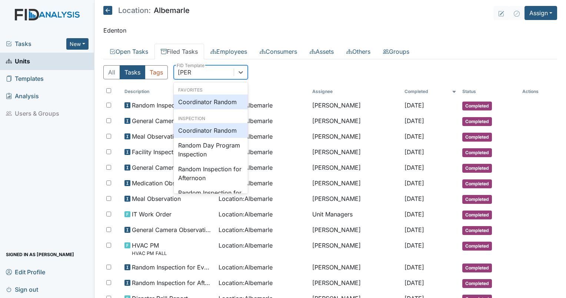
type input "random"
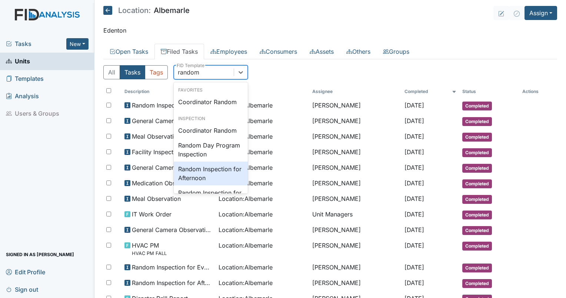
click at [216, 173] on div "Random Inspection for Afternoon" at bounding box center [211, 173] width 74 height 24
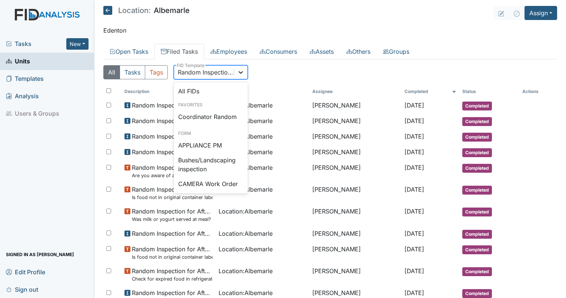
click at [243, 73] on icon at bounding box center [240, 72] width 7 height 7
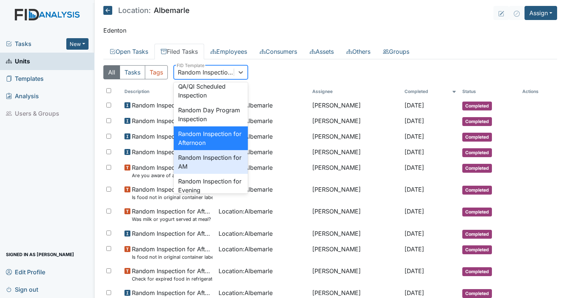
click at [216, 174] on div "Random Inspection for AM" at bounding box center [211, 162] width 74 height 24
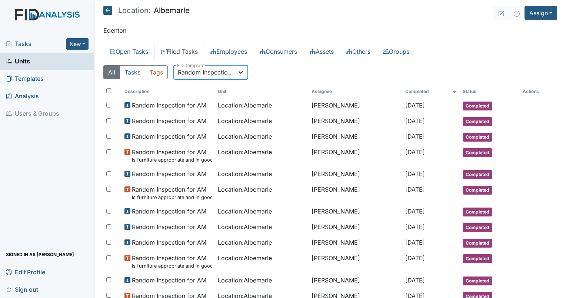
click at [238, 73] on icon at bounding box center [240, 72] width 7 height 7
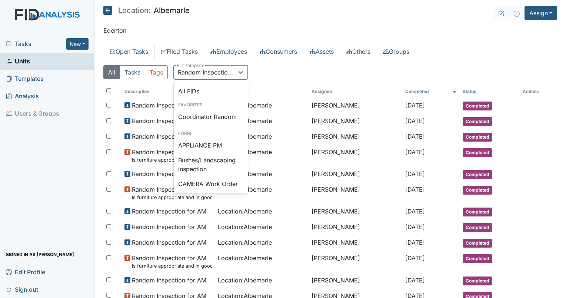
scroll to position [683, 0]
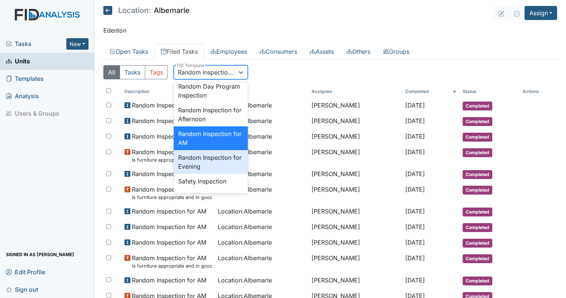
click at [216, 174] on div "Random Inspection for Evening" at bounding box center [211, 162] width 74 height 24
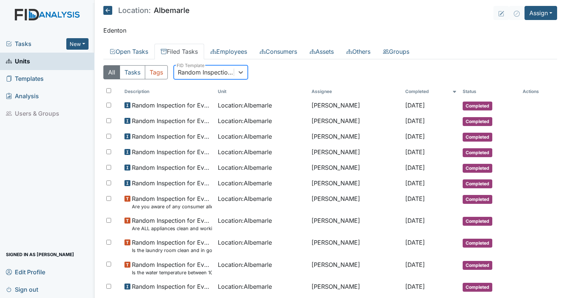
click at [217, 74] on div "Random Inspection for Evening" at bounding box center [206, 72] width 57 height 9
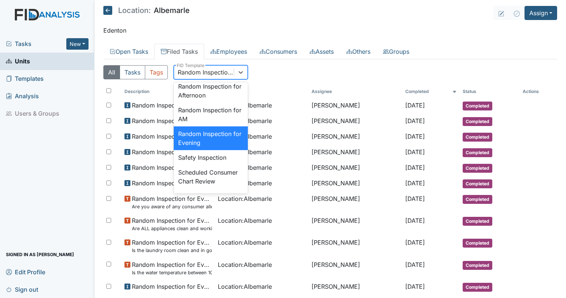
scroll to position [0, 0]
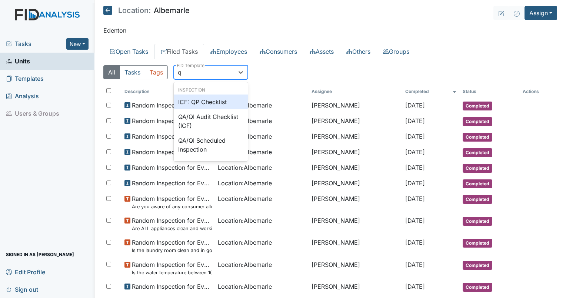
type input "qp"
click at [214, 97] on div "ICF: QP Checklist" at bounding box center [211, 101] width 74 height 15
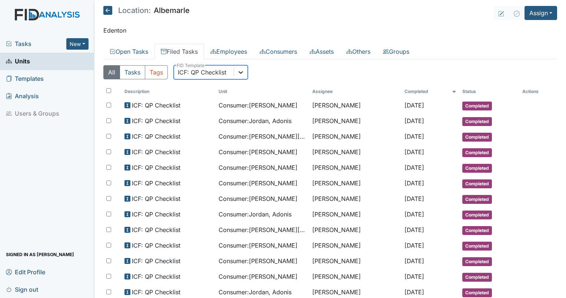
click at [237, 70] on icon at bounding box center [240, 72] width 7 height 7
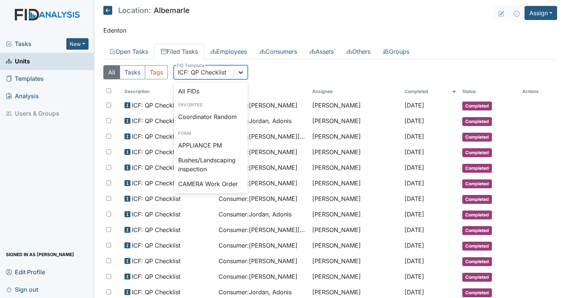
scroll to position [499, 0]
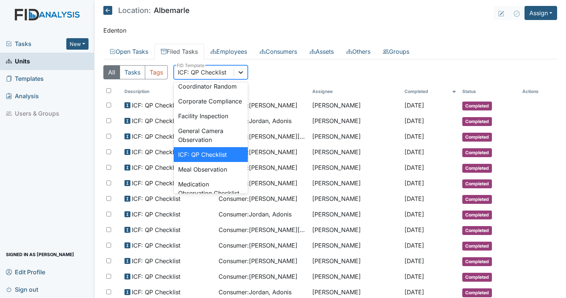
click at [237, 70] on icon at bounding box center [240, 72] width 7 height 7
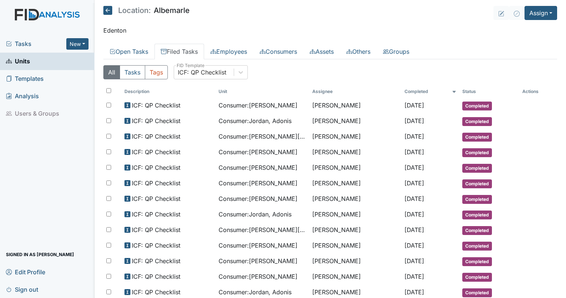
click at [236, 82] on div "All Tasks Tags ICF: QP Checklist FID Template" at bounding box center [330, 75] width 454 height 20
click at [219, 72] on div "ICF: QP Checklist" at bounding box center [202, 72] width 49 height 9
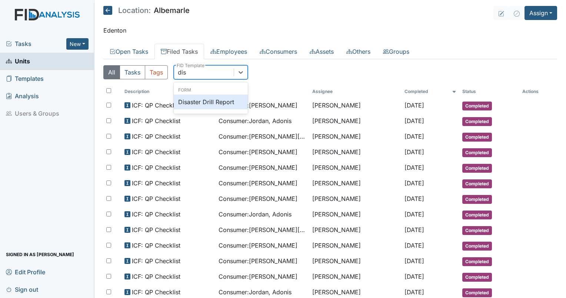
scroll to position [0, 0]
type input "disa"
click at [210, 98] on div "Disaster Drill Report" at bounding box center [211, 101] width 74 height 15
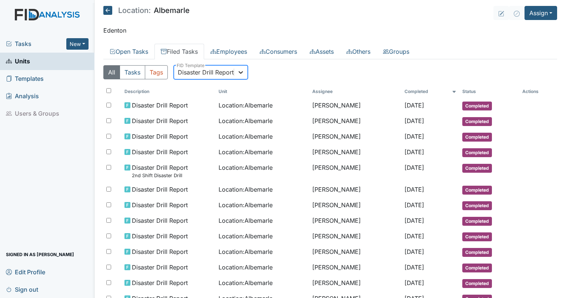
click at [240, 71] on icon at bounding box center [240, 72] width 7 height 7
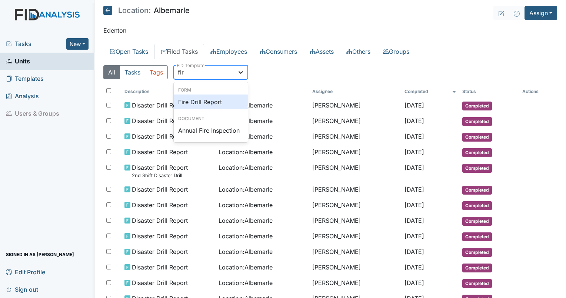
type input "fire"
click at [220, 100] on div "Fire Drill Report" at bounding box center [211, 101] width 74 height 15
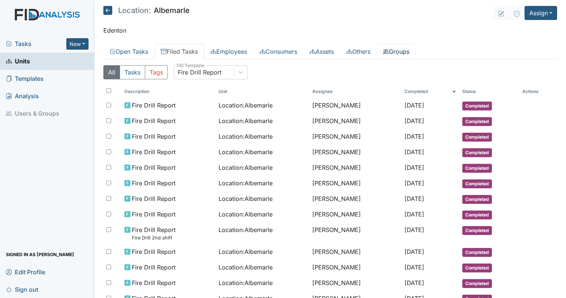
click at [396, 54] on link "Groups" at bounding box center [396, 52] width 39 height 16
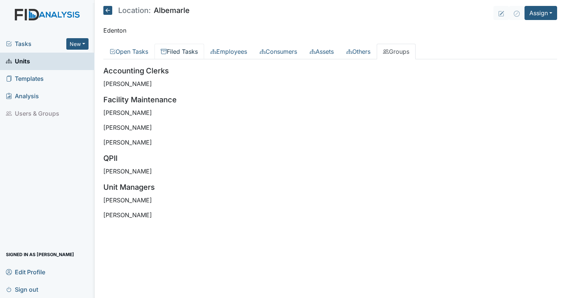
click at [179, 46] on link "Filed Tasks" at bounding box center [179, 52] width 50 height 16
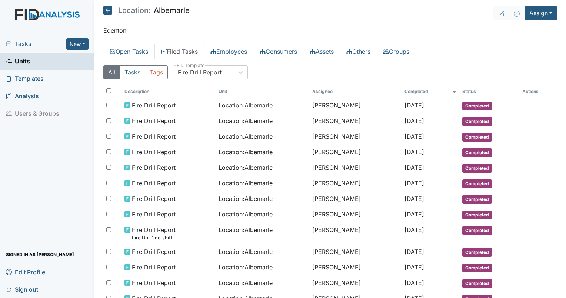
click at [194, 69] on div "Fire Drill Report" at bounding box center [200, 72] width 44 height 9
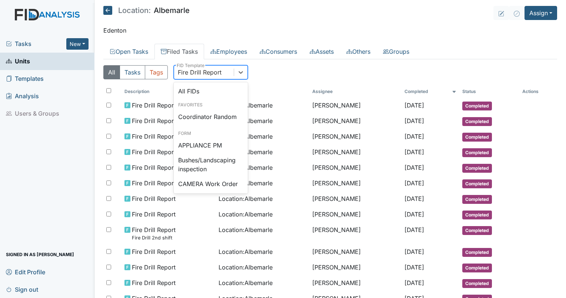
scroll to position [109, 0]
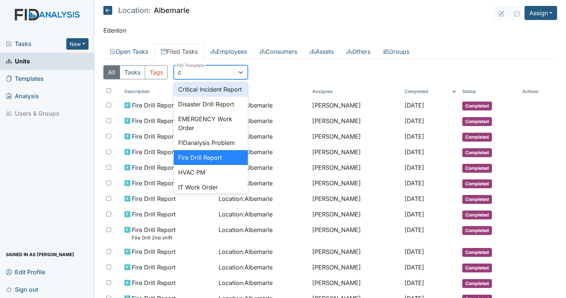
type input "co"
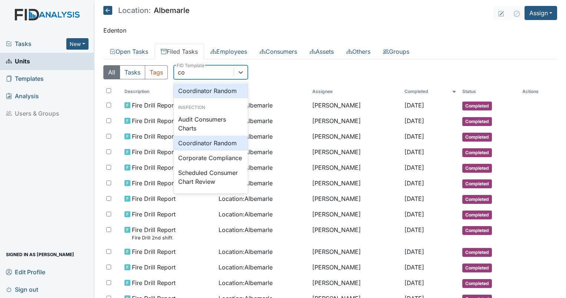
click at [217, 136] on div "Coordinator Random" at bounding box center [211, 143] width 74 height 15
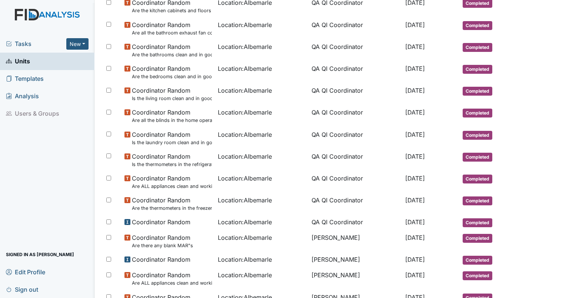
scroll to position [161, 0]
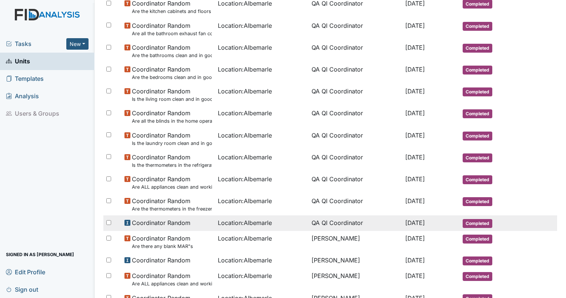
click at [253, 223] on span "Location : Albemarle" at bounding box center [245, 222] width 54 height 9
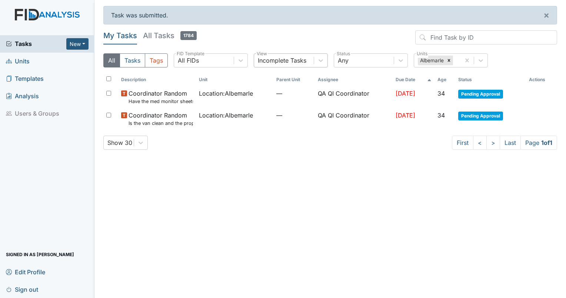
click at [274, 62] on div "Incomplete Tasks" at bounding box center [282, 60] width 49 height 9
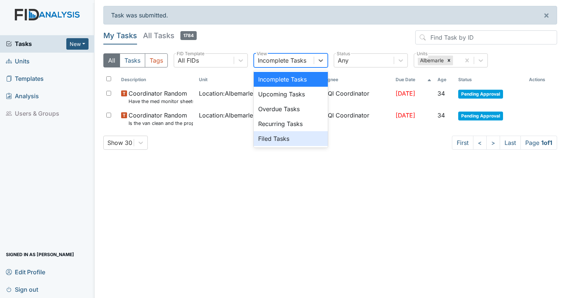
click at [280, 138] on div "Filed Tasks" at bounding box center [291, 138] width 74 height 15
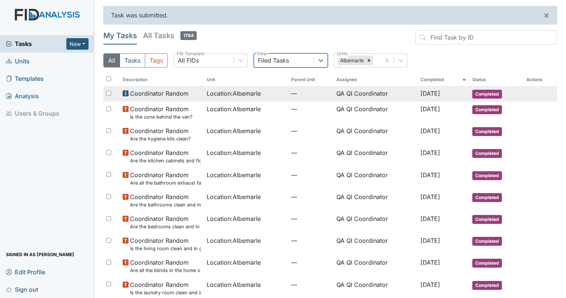
click at [231, 91] on span "Location : [GEOGRAPHIC_DATA]" at bounding box center [234, 93] width 54 height 9
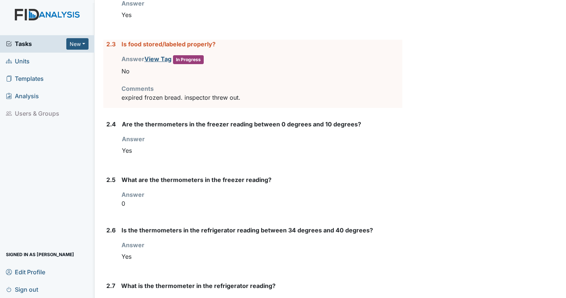
scroll to position [872, 0]
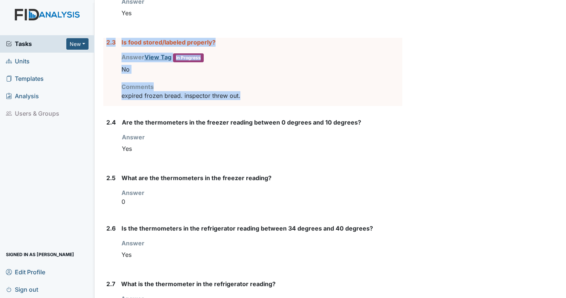
drag, startPoint x: 249, startPoint y: 92, endPoint x: 106, endPoint y: 40, distance: 152.0
click at [106, 40] on div "2.3 Is food stored/labeled properly? Answer View Tag In Progress You must selec…" at bounding box center [252, 72] width 299 height 68
copy div "2.3 Is food stored/labeled properly? Answer View Tag In Progress You must selec…"
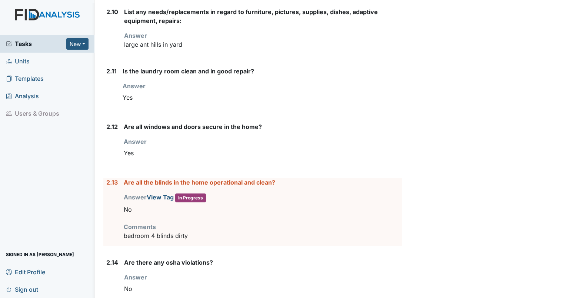
scroll to position [1379, 0]
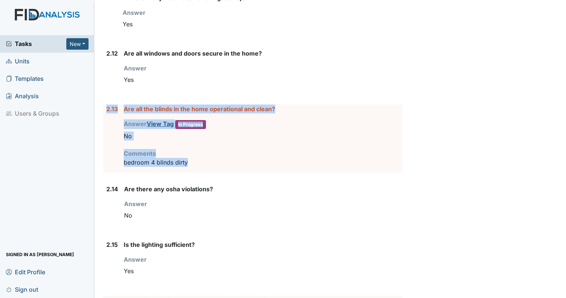
drag, startPoint x: 191, startPoint y: 160, endPoint x: 103, endPoint y: 111, distance: 100.6
click at [103, 111] on div "2.13 Are all the blinds in the home operational and clean? Answer View Tag In P…" at bounding box center [252, 138] width 299 height 68
drag, startPoint x: 103, startPoint y: 111, endPoint x: 133, endPoint y: 105, distance: 30.6
copy div "2.13 Are all the blinds in the home operational and clean? Answer View Tag In P…"
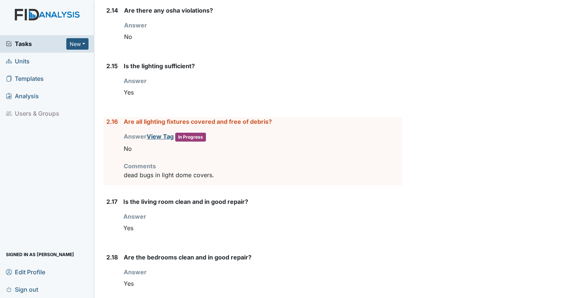
scroll to position [1582, 0]
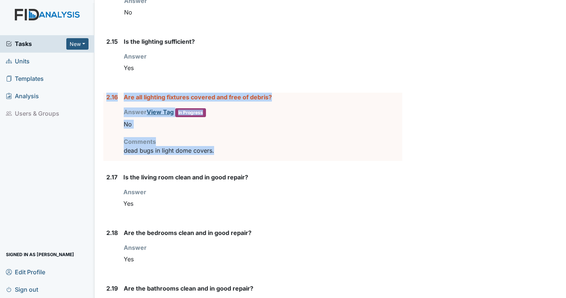
drag, startPoint x: 221, startPoint y: 142, endPoint x: 108, endPoint y: 87, distance: 125.9
click at [108, 87] on form "1. Staff Information 1.1 Upon arrival, what was the staff doing? Answer home wa…" at bounding box center [252, 132] width 299 height 3176
drag, startPoint x: 108, startPoint y: 87, endPoint x: 138, endPoint y: 96, distance: 32.2
copy div "2.16 Are all lighting fixtures covered and free of debris? Answer View Tag In P…"
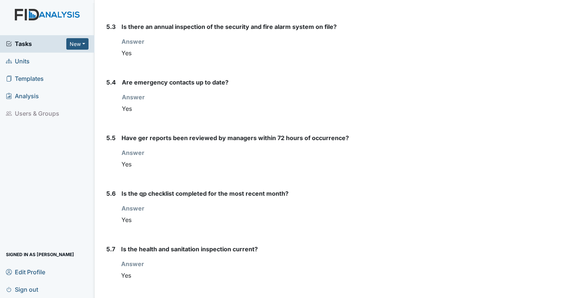
scroll to position [3014, 0]
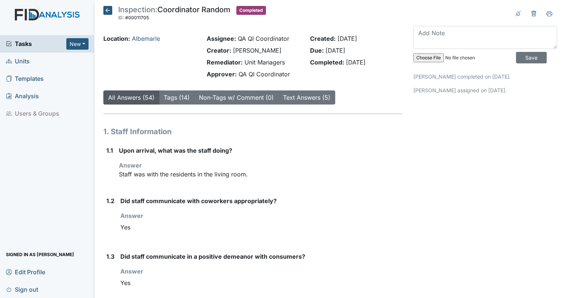
click at [358, 267] on div "Answer You must select one of the below options. Yes" at bounding box center [261, 278] width 282 height 23
